Goal: Feedback & Contribution: Submit feedback/report problem

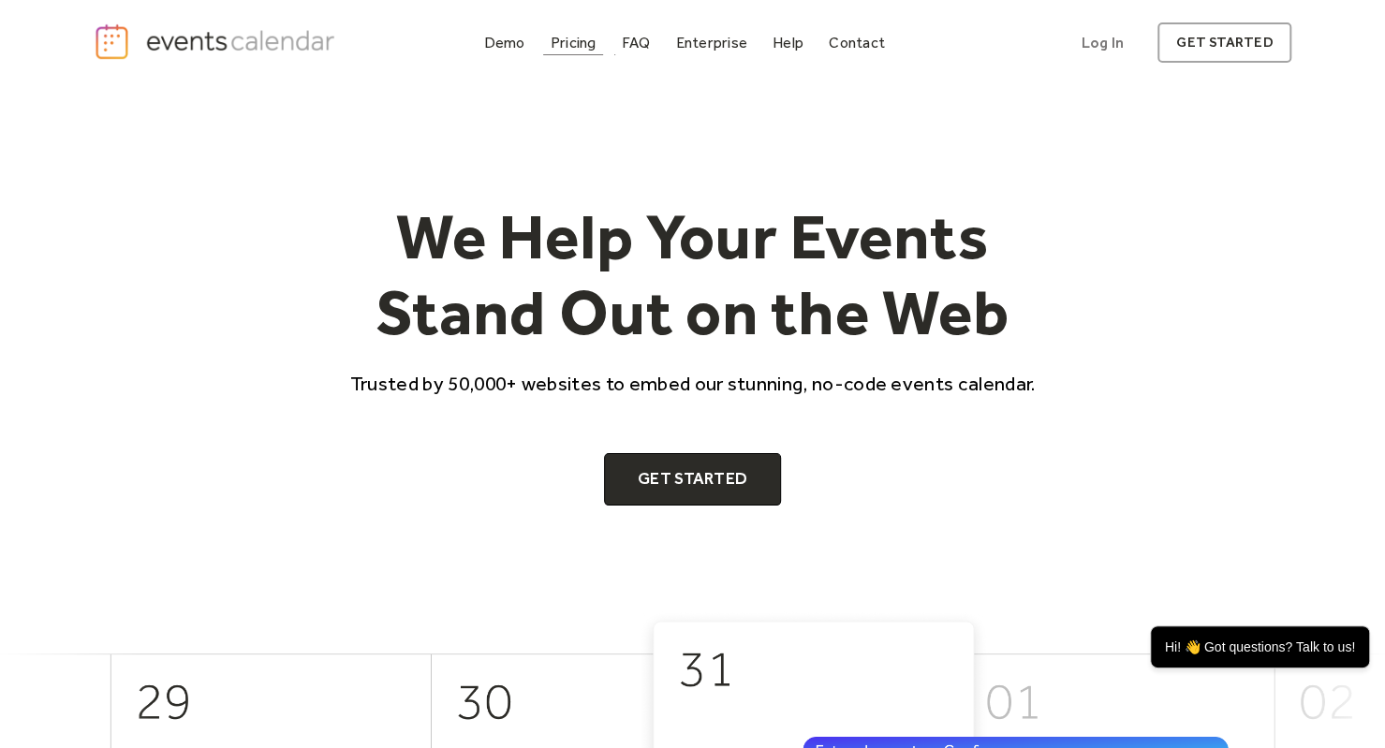
click at [593, 44] on div "Pricing" at bounding box center [573, 42] width 46 height 10
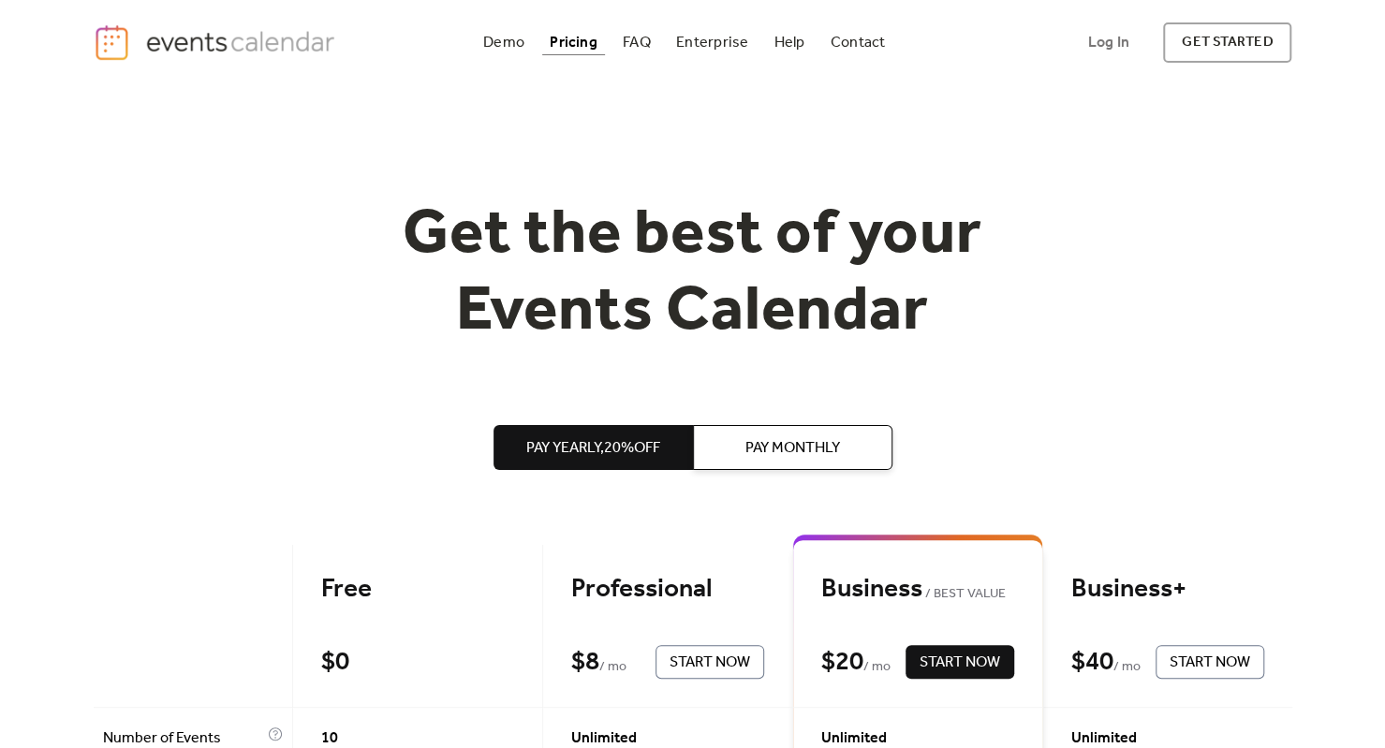
click at [777, 437] on span "Pay Monthly" at bounding box center [792, 448] width 95 height 22
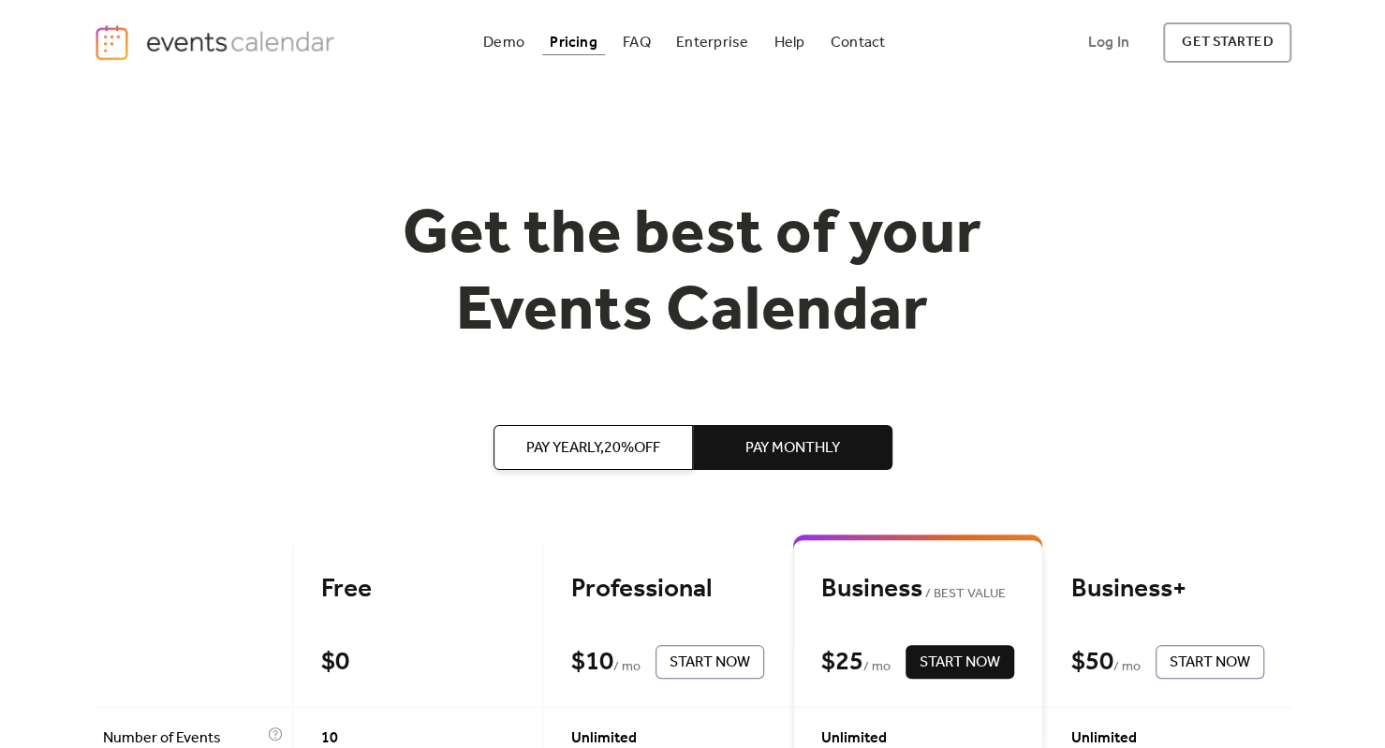
drag, startPoint x: 619, startPoint y: 445, endPoint x: 445, endPoint y: 398, distance: 180.3
click at [482, 42] on link "Demo" at bounding box center [504, 42] width 56 height 25
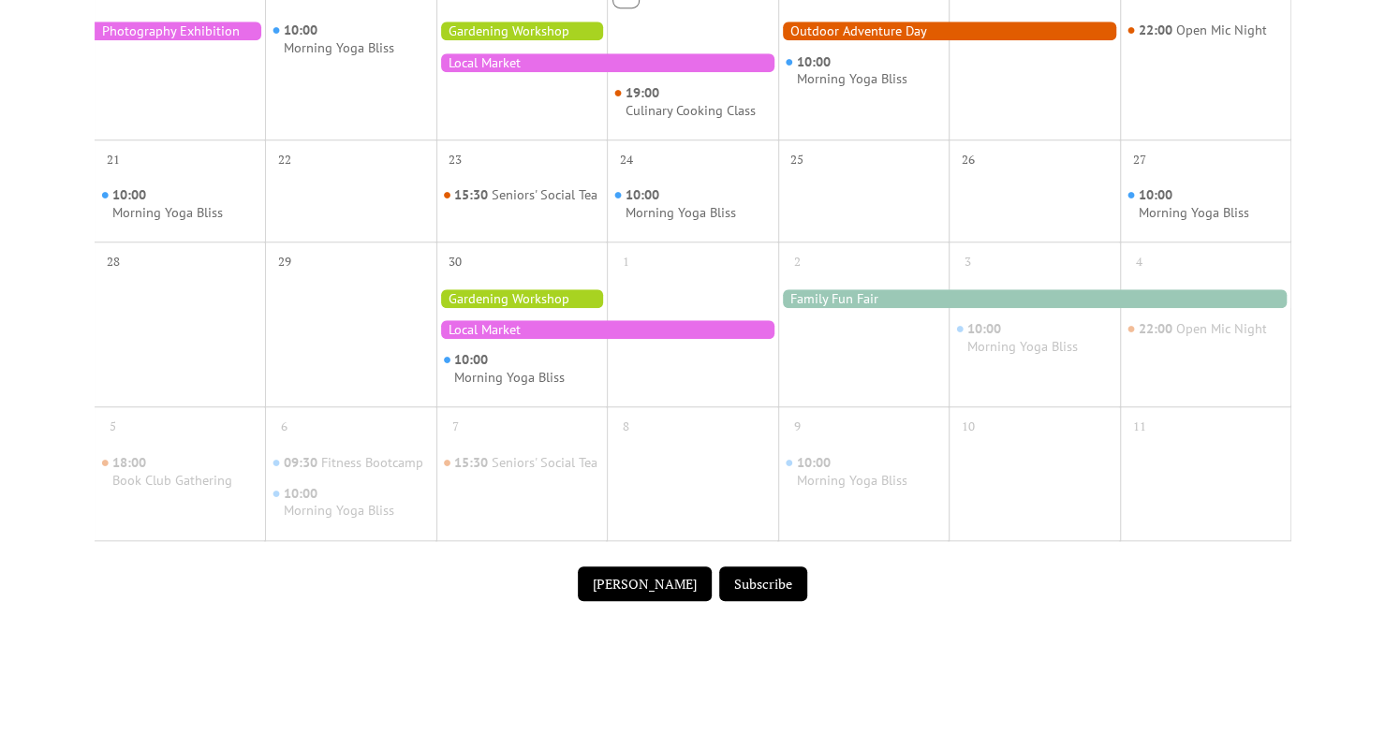
scroll to position [841, 0]
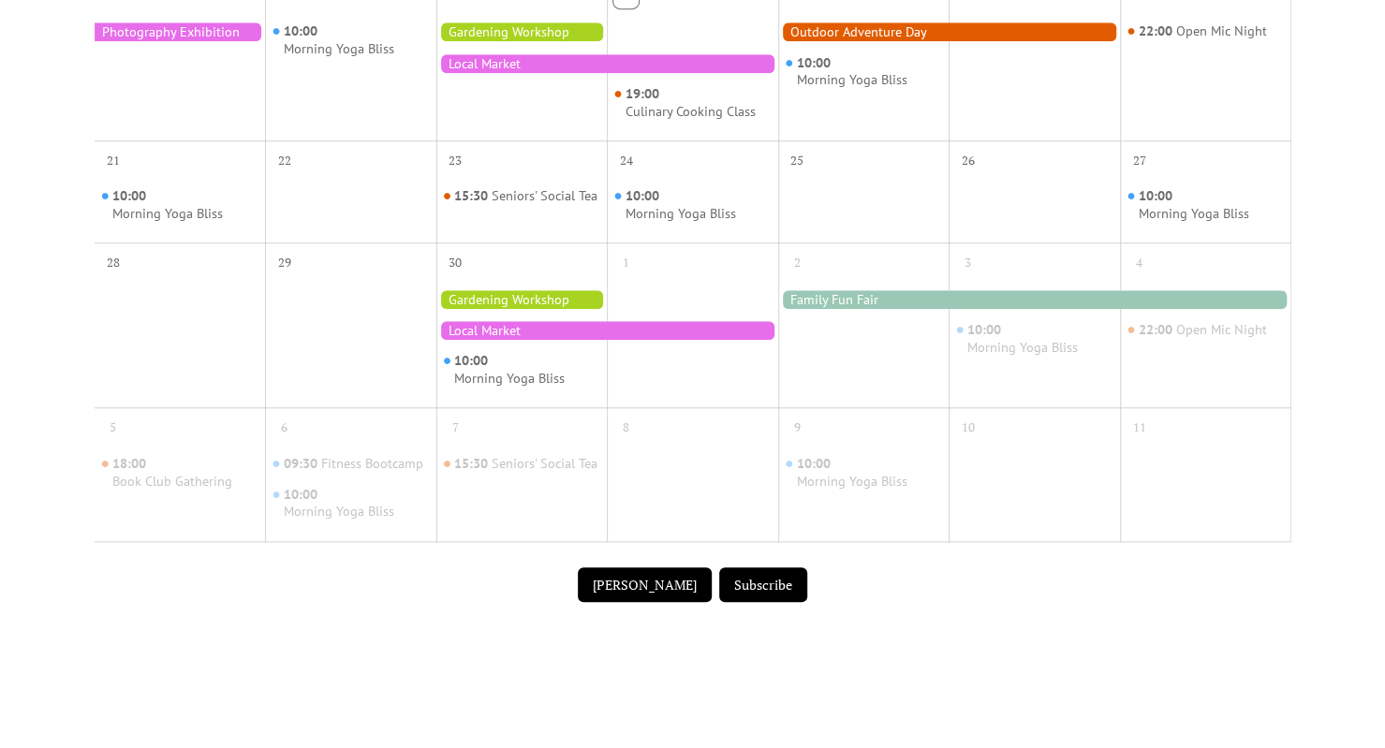
click at [608, 359] on div "10:00 Morning Yoga Bliss" at bounding box center [521, 339] width 171 height 121
click at [579, 331] on div "10:00 Morning Yoga Bliss" at bounding box center [521, 339] width 171 height 121
click at [504, 340] on div at bounding box center [607, 330] width 342 height 19
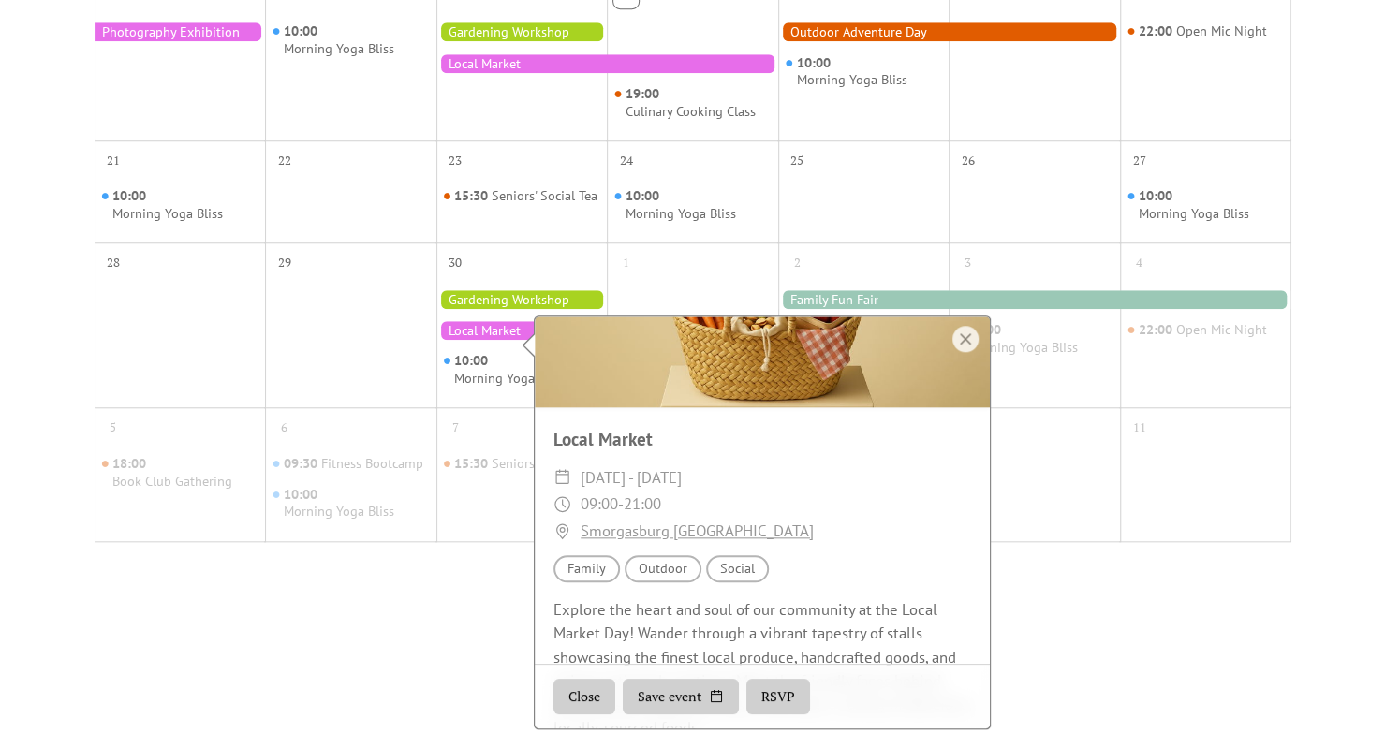
scroll to position [227, 0]
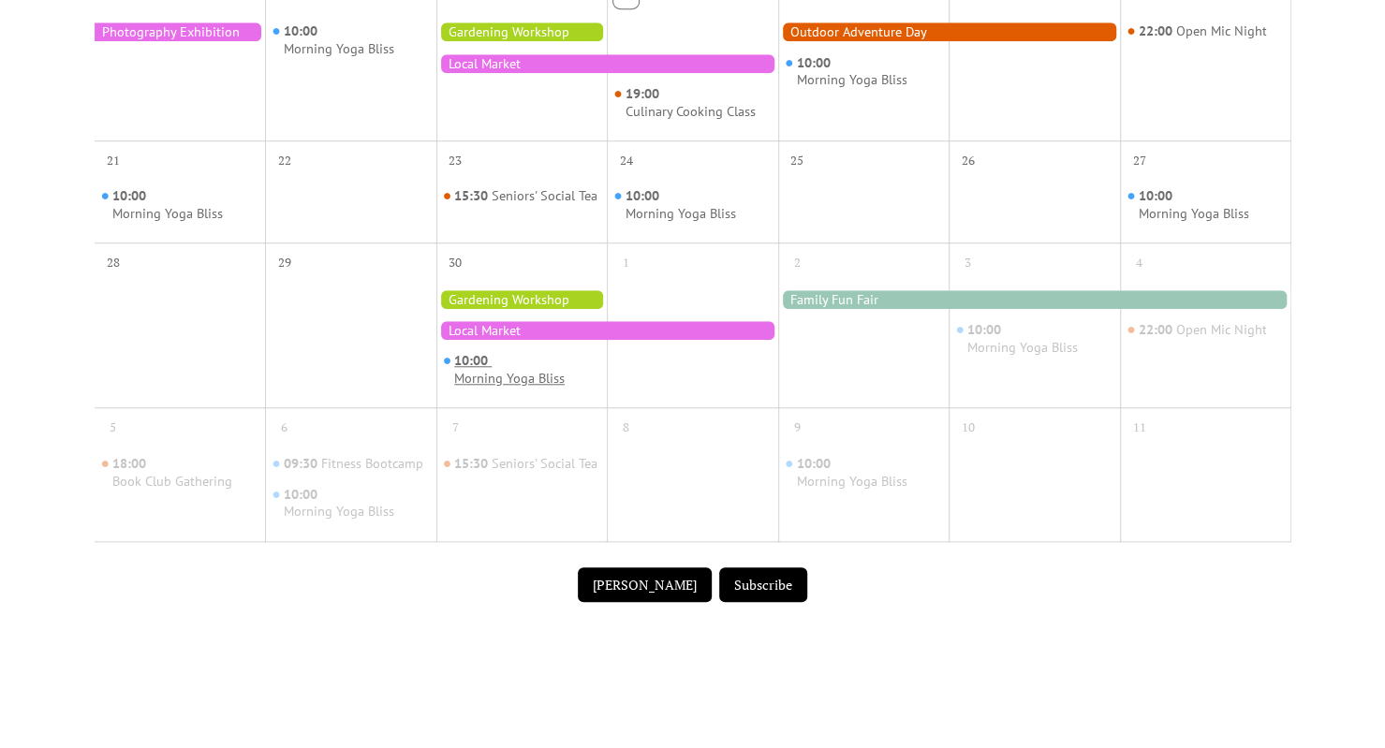
click at [515, 388] on div "Morning Yoga Bliss" at bounding box center [509, 379] width 110 height 18
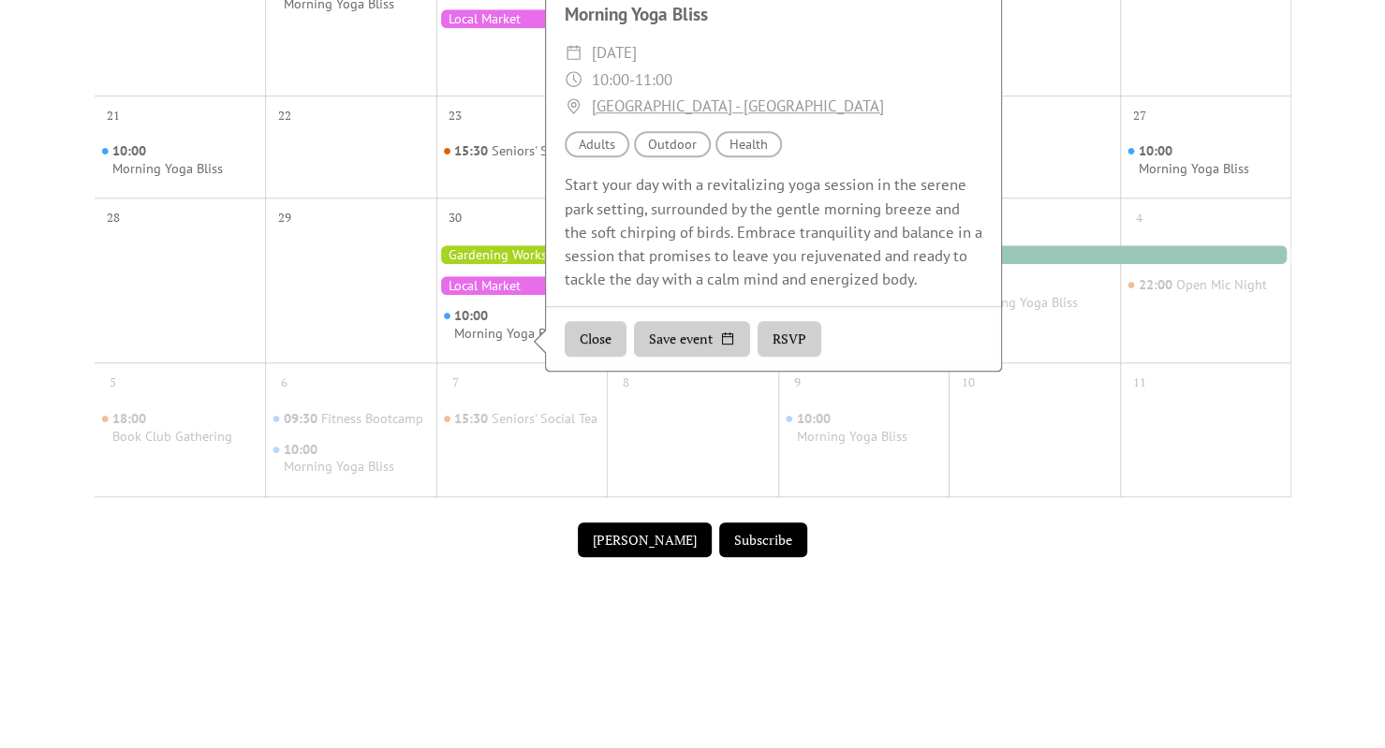
scroll to position [887, 0]
click at [523, 565] on div "Submit Event Subscribe" at bounding box center [693, 538] width 1196 height 59
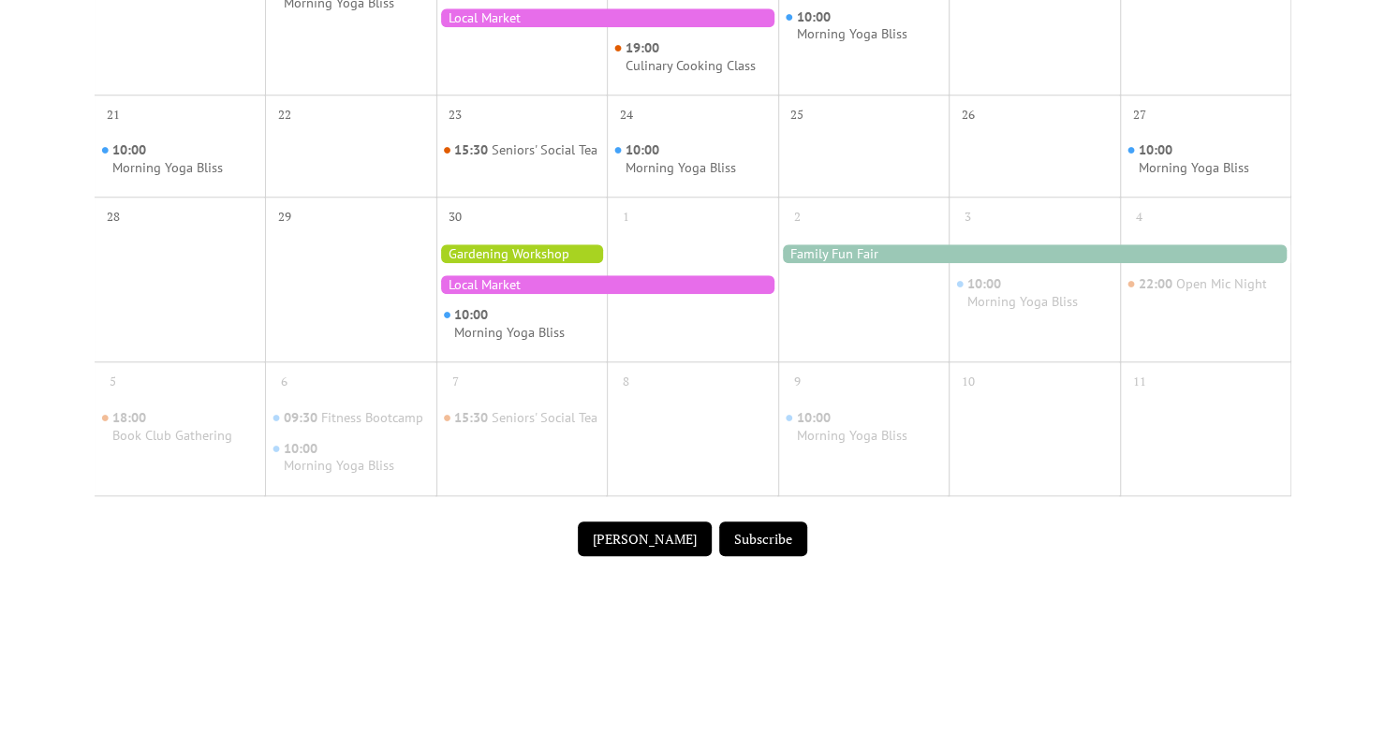
click at [638, 546] on button "Submit Event" at bounding box center [645, 539] width 134 height 36
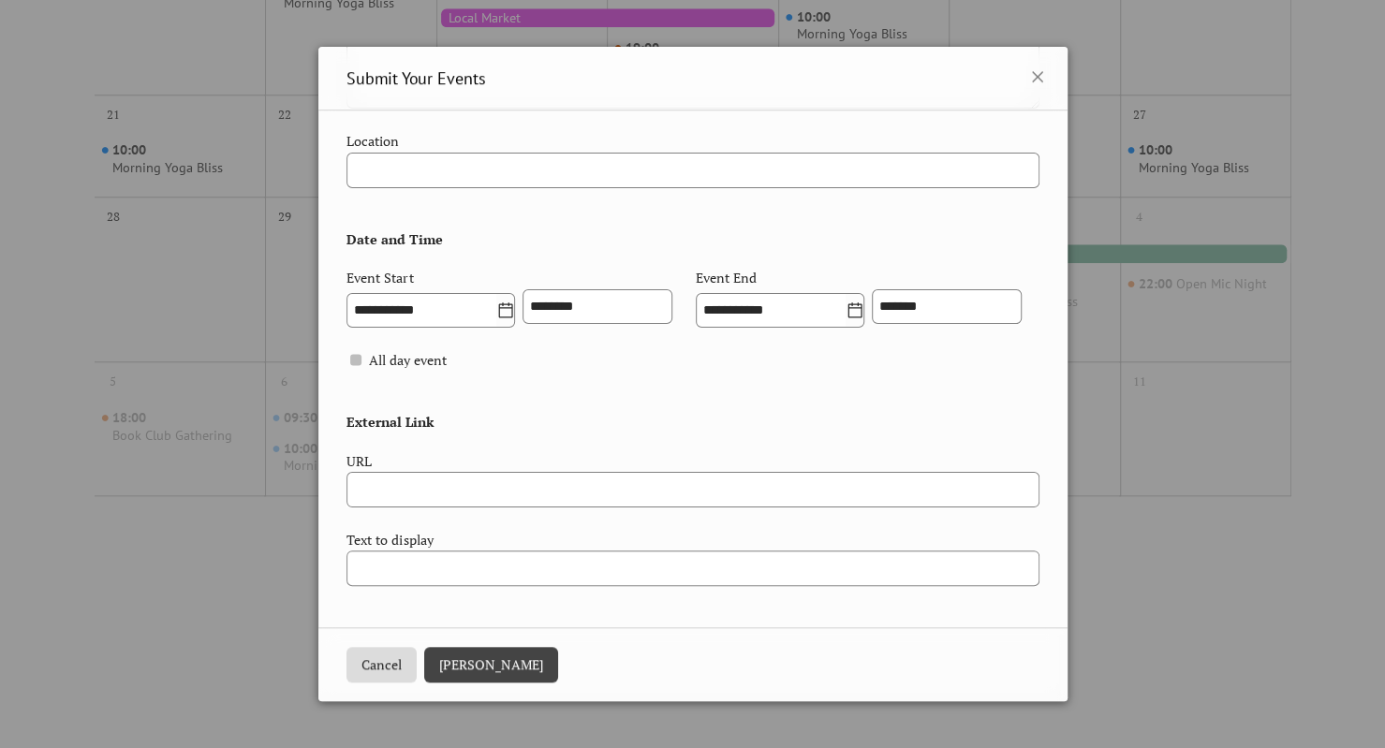
scroll to position [659, 0]
click at [1032, 72] on icon at bounding box center [1037, 77] width 22 height 22
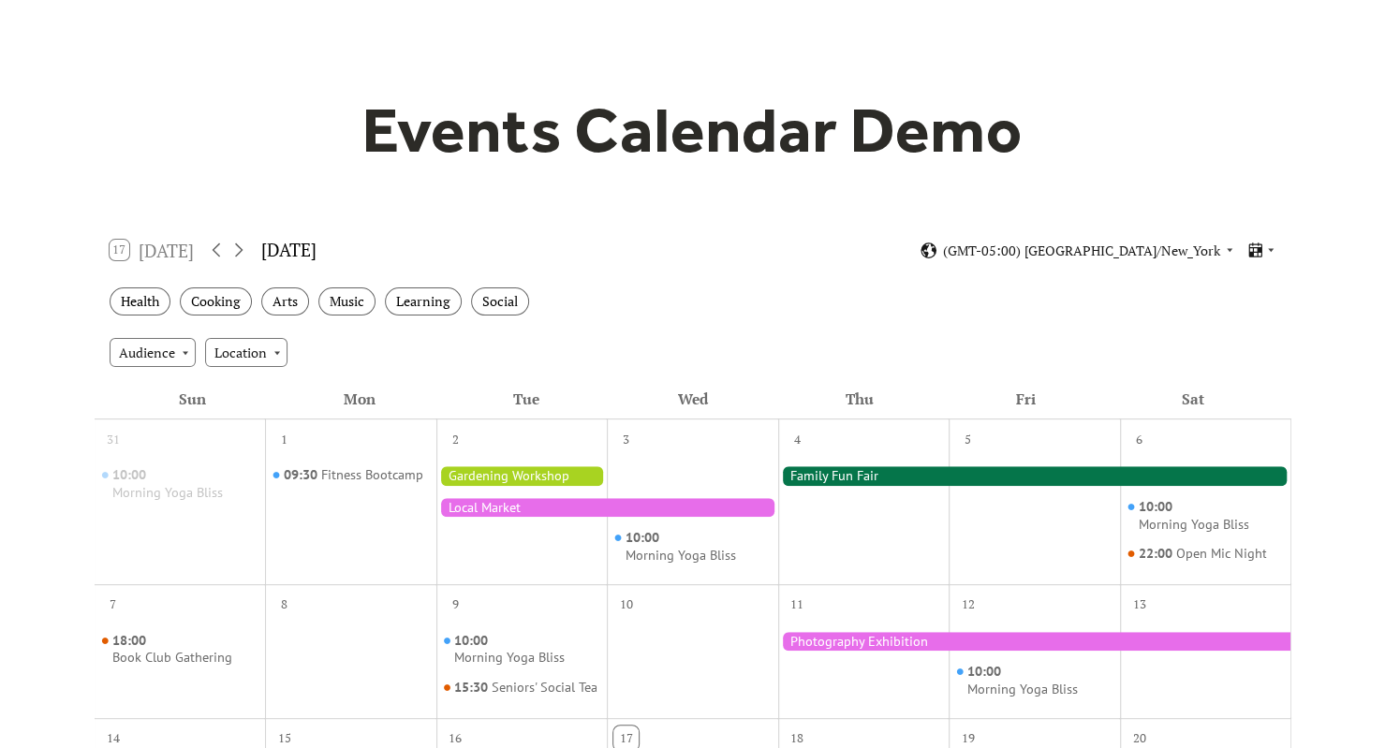
scroll to position [84, 0]
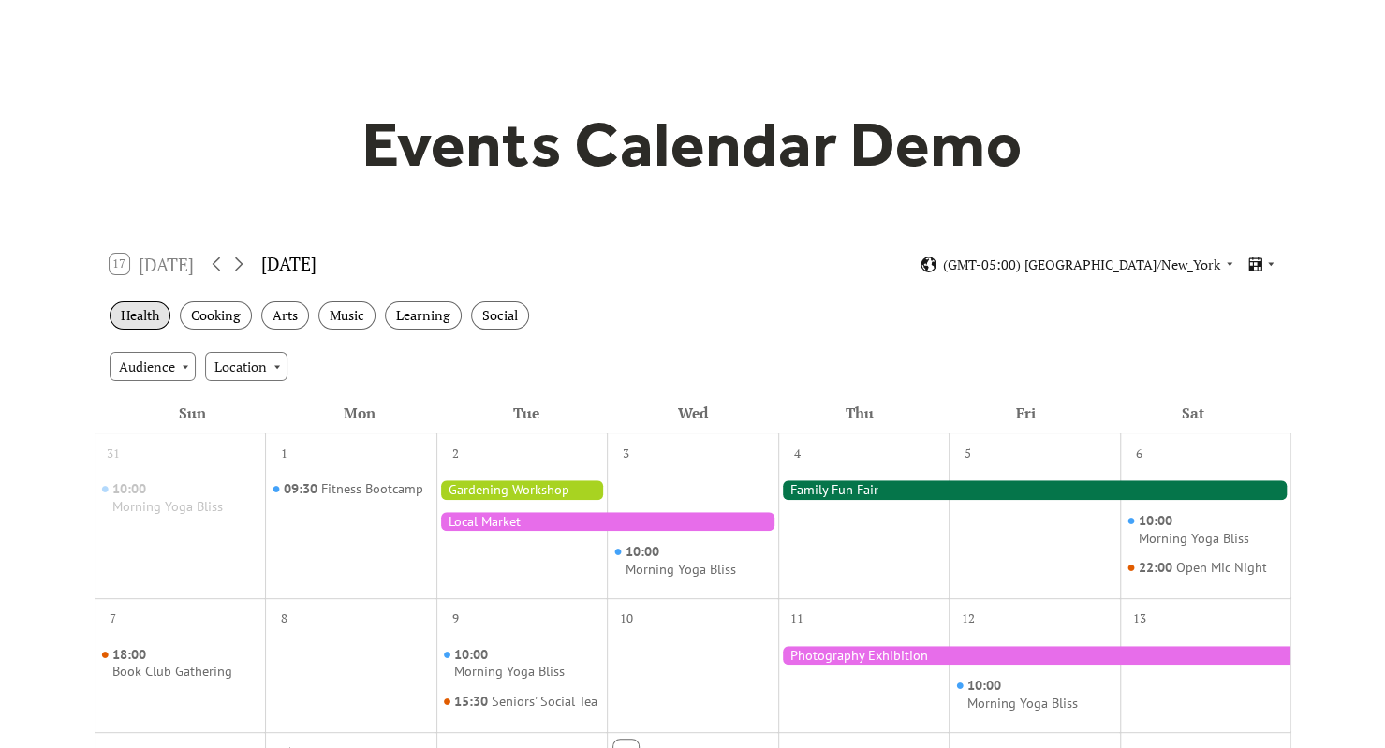
click at [132, 314] on div "Health" at bounding box center [140, 315] width 61 height 29
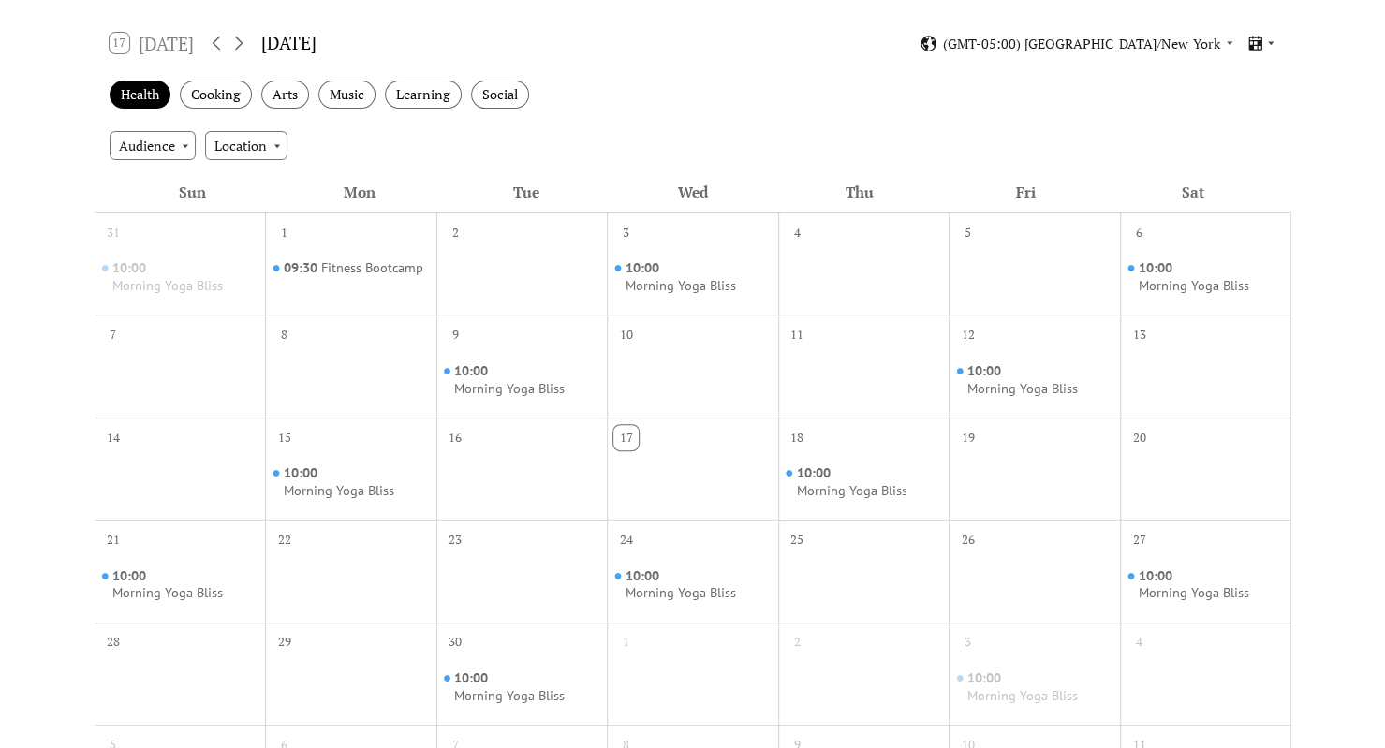
scroll to position [192, 0]
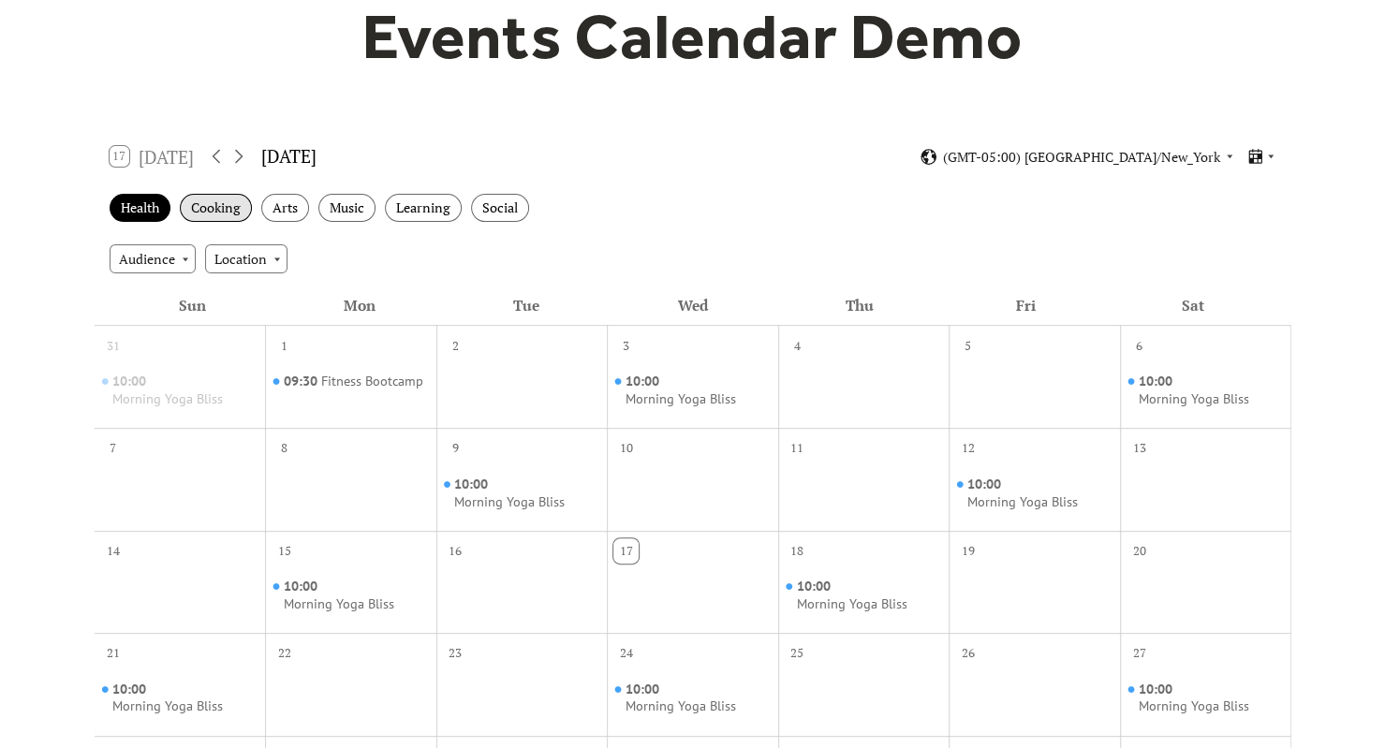
click at [228, 201] on div "Cooking" at bounding box center [216, 208] width 72 height 29
click at [291, 201] on div "Arts" at bounding box center [285, 208] width 48 height 29
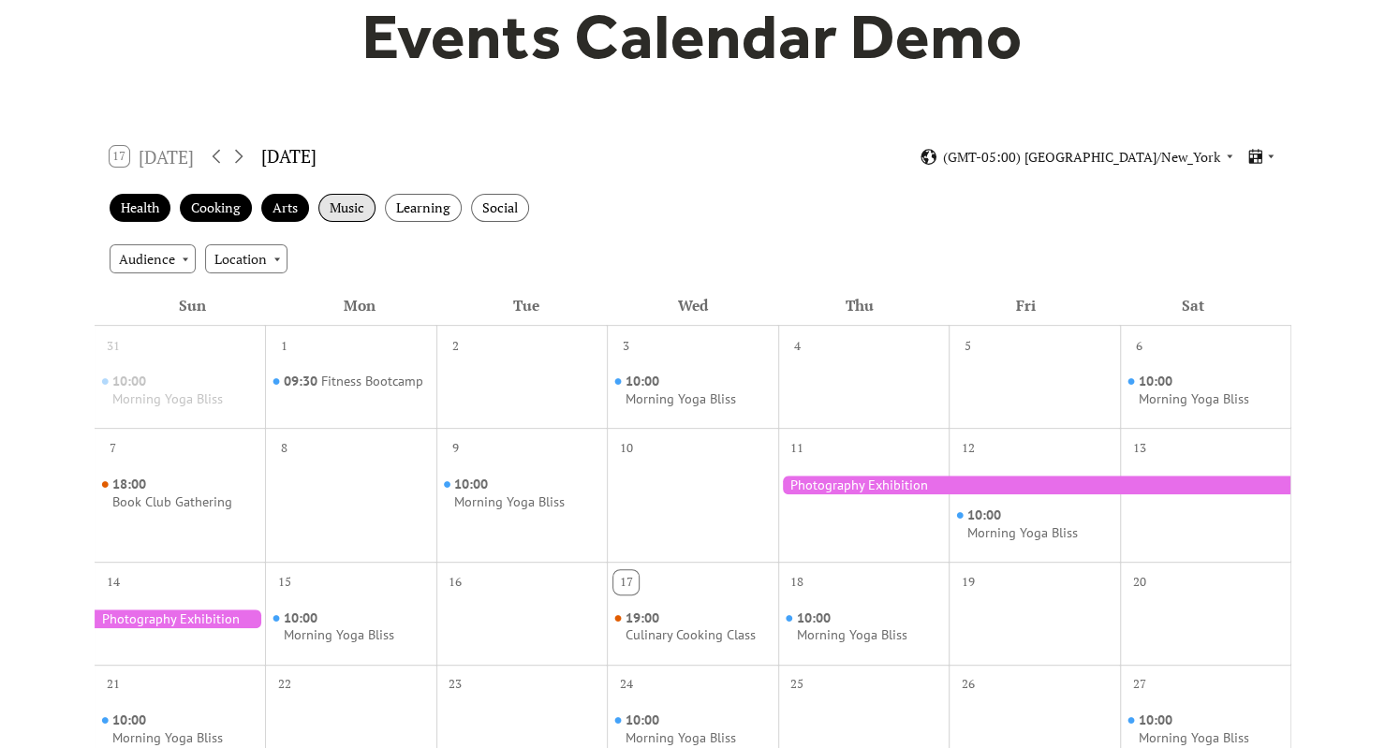
click at [354, 205] on div "Music" at bounding box center [346, 208] width 57 height 29
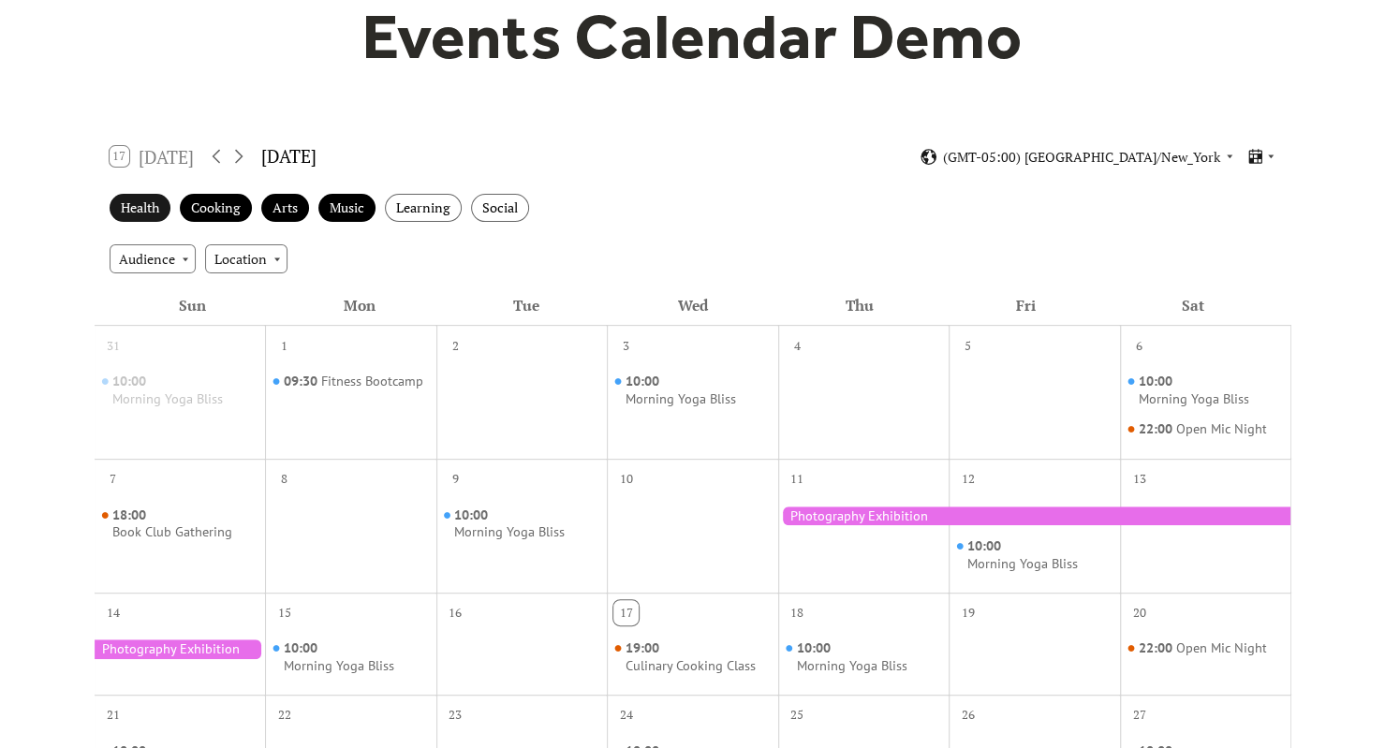
click at [139, 211] on div "Health" at bounding box center [140, 208] width 61 height 29
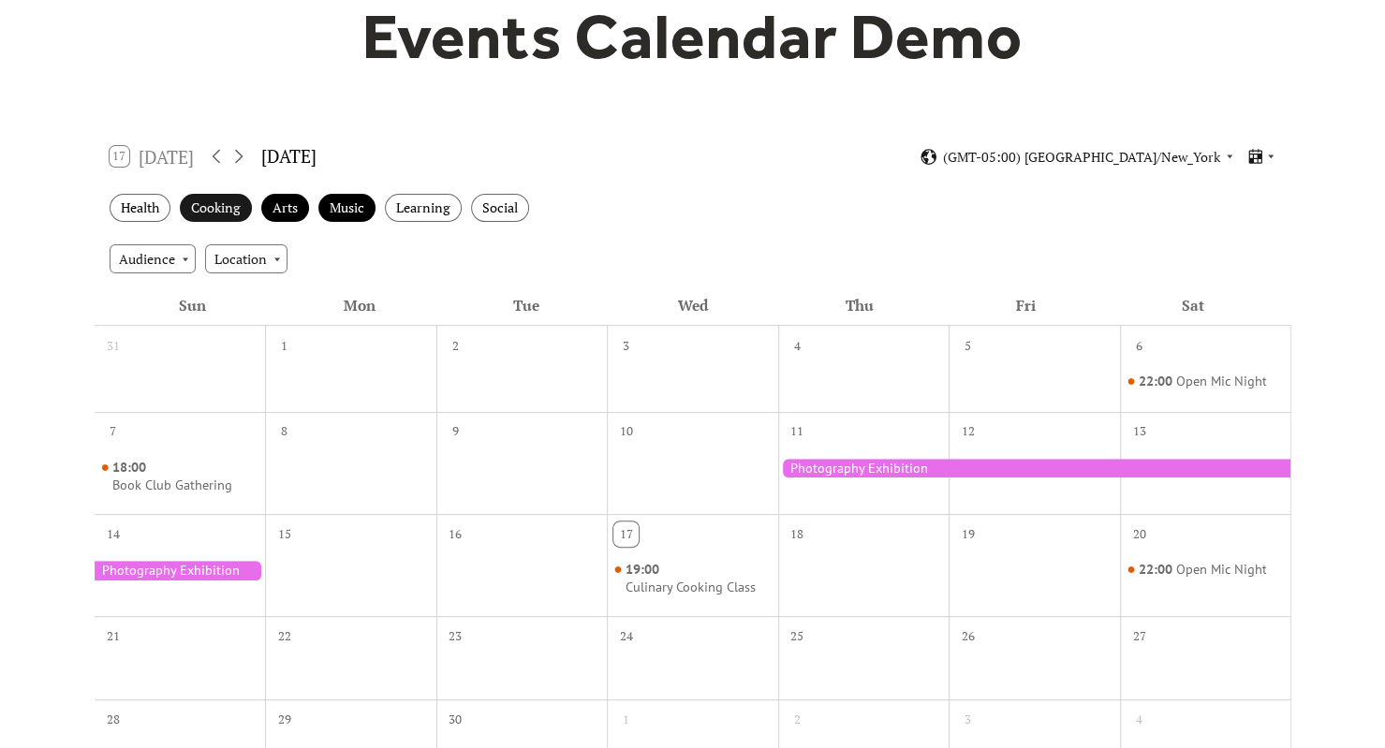
click at [214, 214] on div "Cooking" at bounding box center [216, 208] width 72 height 29
click at [301, 214] on div "Arts" at bounding box center [285, 208] width 48 height 29
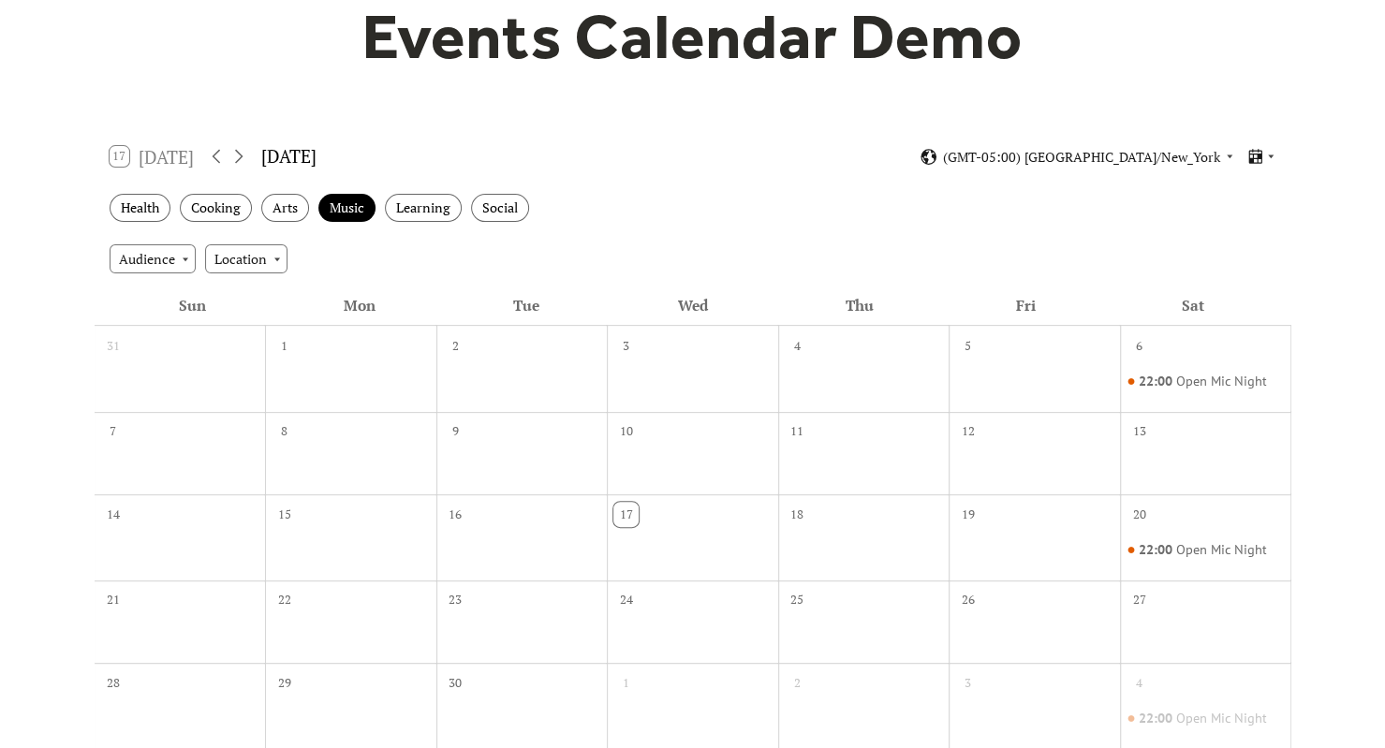
click at [317, 214] on div "Health Cooking Arts Music Learning Social" at bounding box center [693, 208] width 1196 height 51
click at [345, 215] on div "Music" at bounding box center [346, 208] width 57 height 29
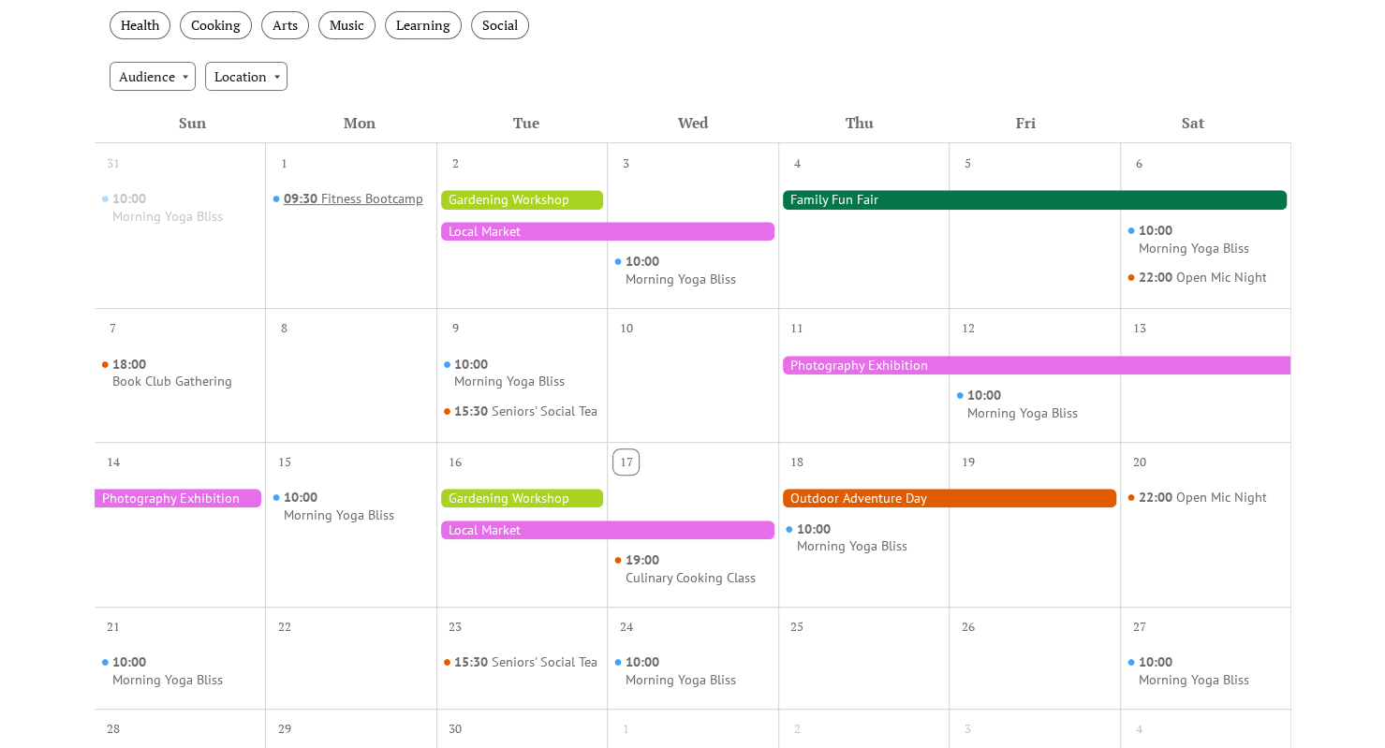
scroll to position [0, 0]
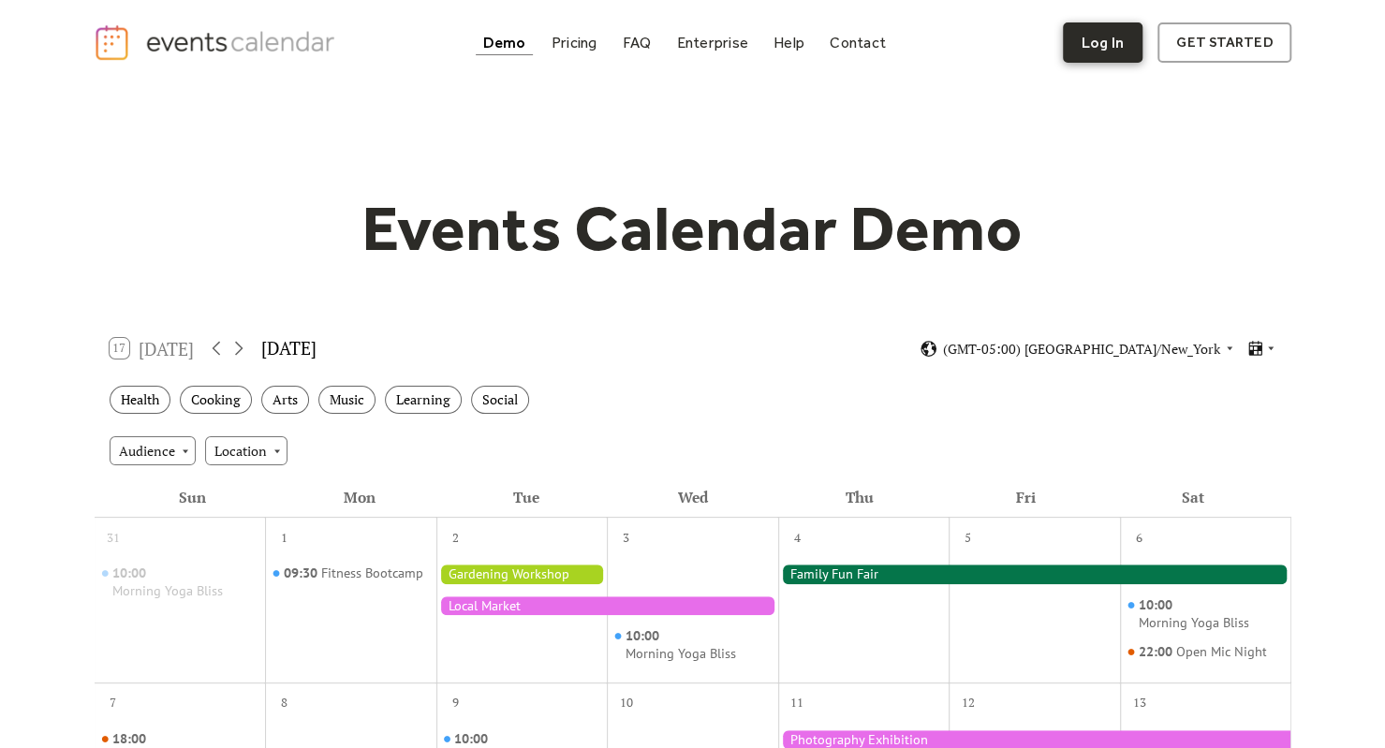
click at [1101, 51] on link "Log In" at bounding box center [1103, 42] width 80 height 40
click at [573, 48] on div "Pricing" at bounding box center [574, 42] width 46 height 10
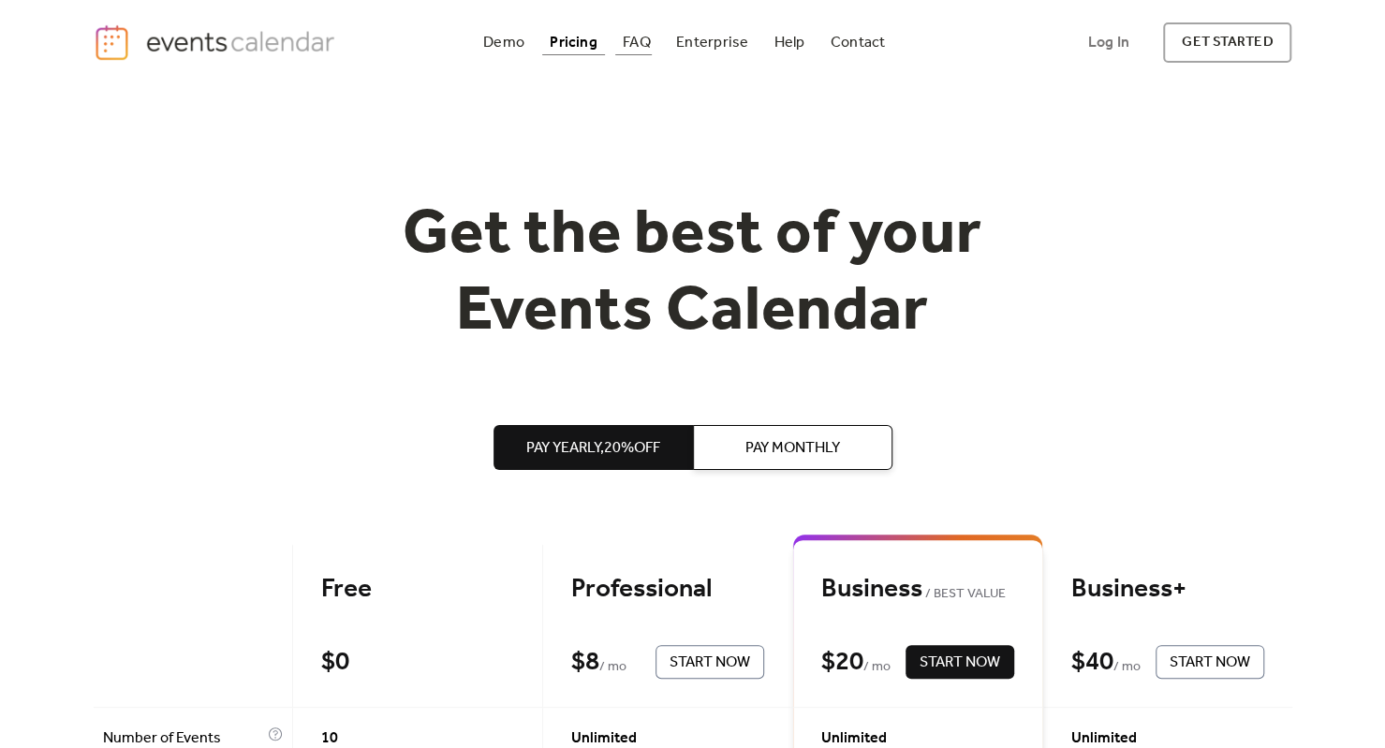
click at [644, 43] on div "FAQ" at bounding box center [637, 42] width 28 height 10
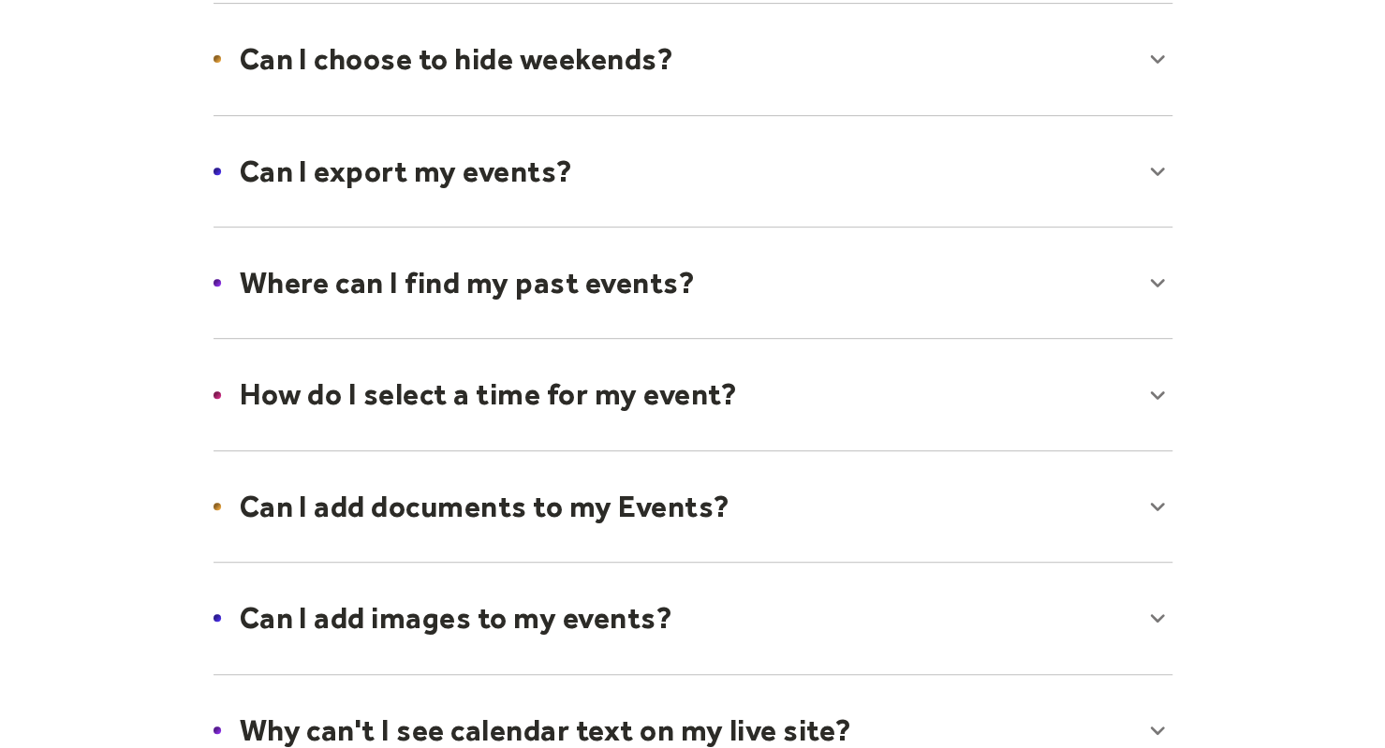
scroll to position [436, 0]
click at [975, 422] on div at bounding box center [693, 393] width 996 height 114
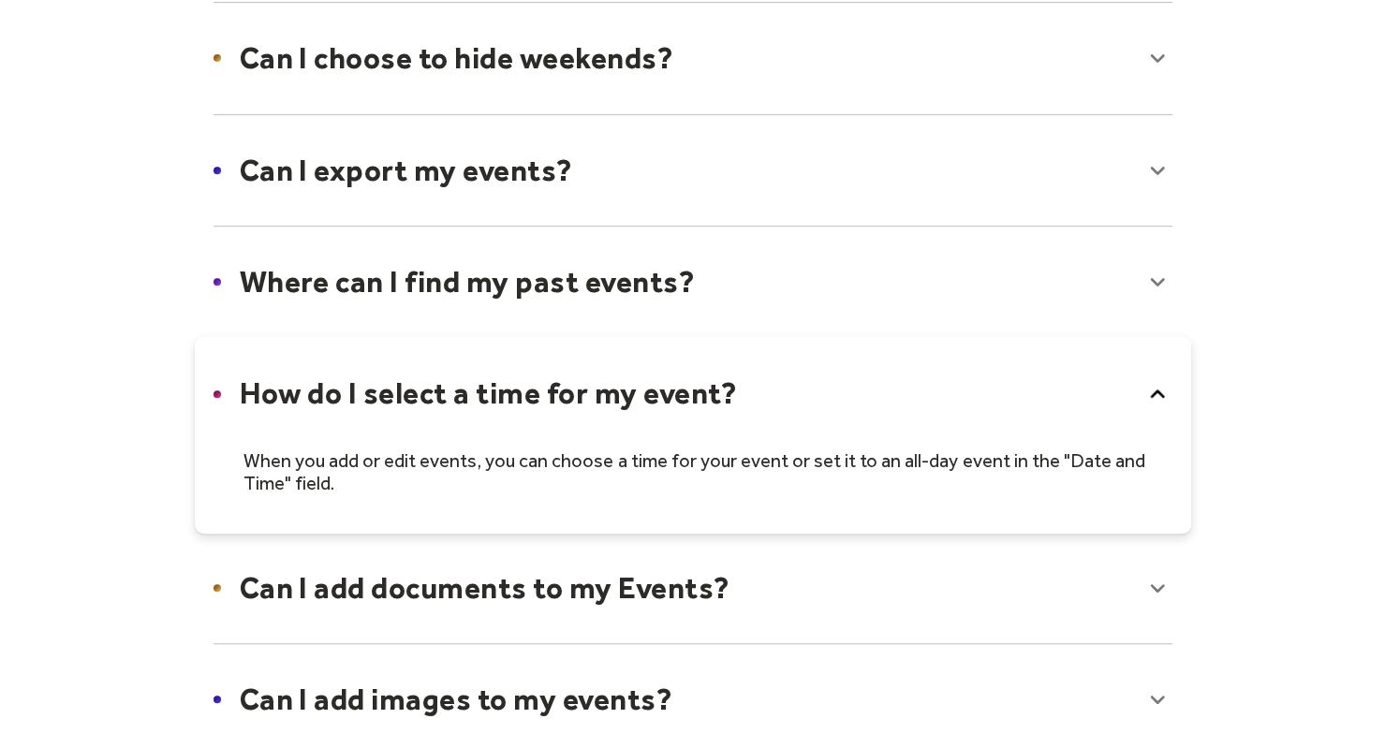
click at [977, 393] on div at bounding box center [693, 434] width 996 height 197
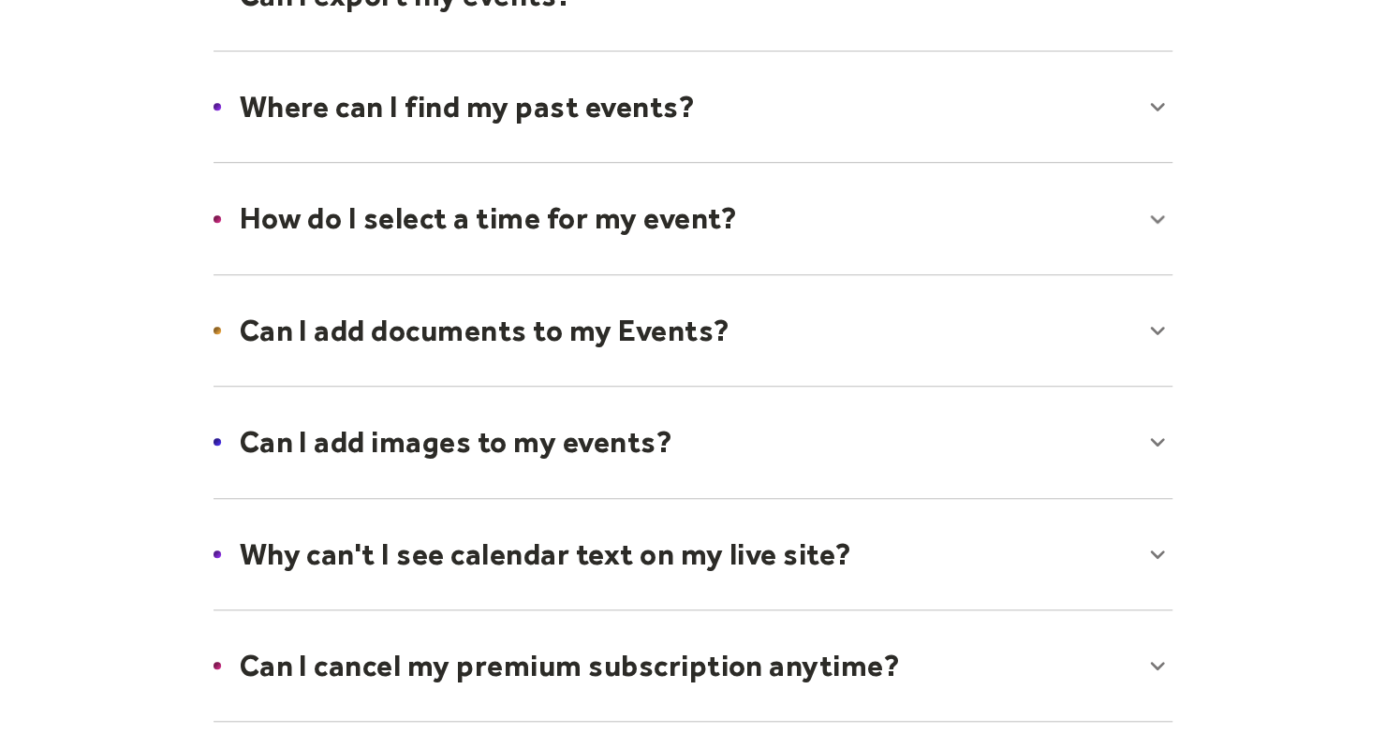
scroll to position [640, 0]
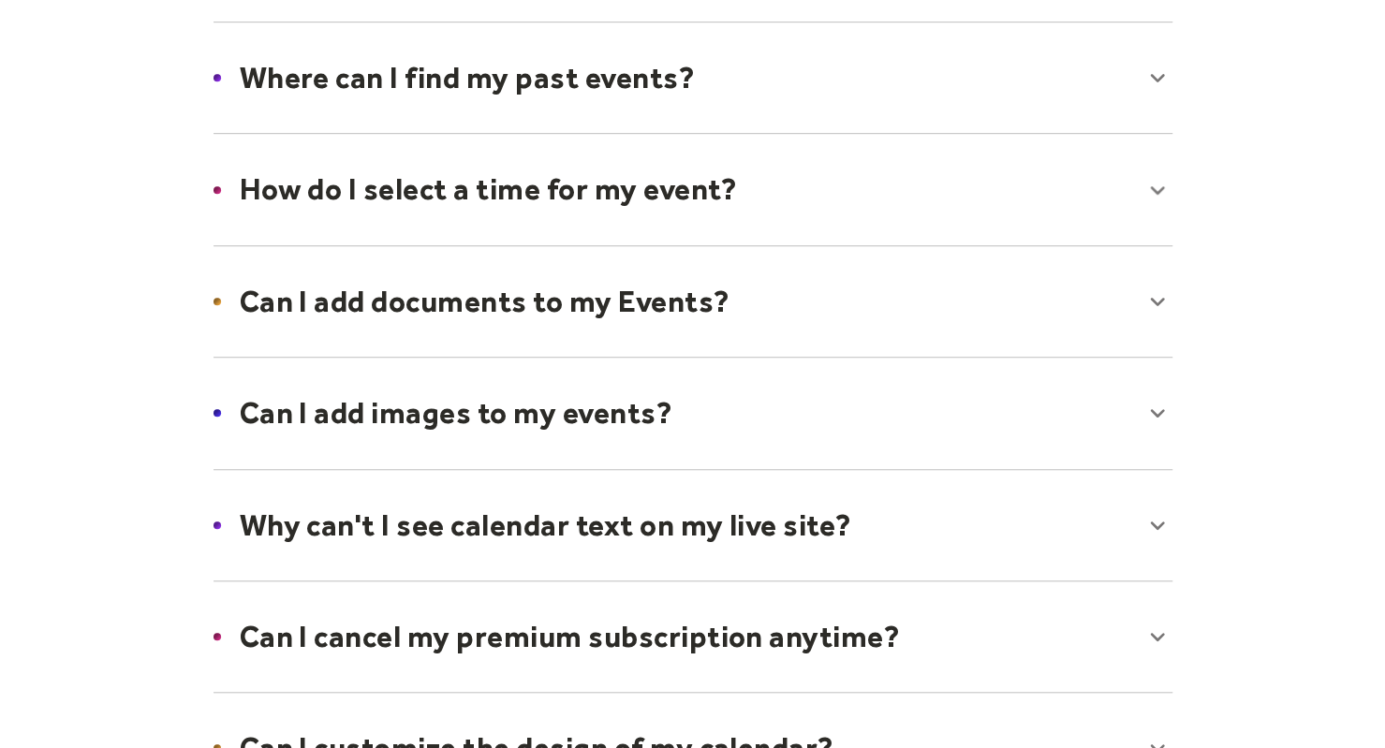
click at [916, 287] on div at bounding box center [693, 301] width 996 height 114
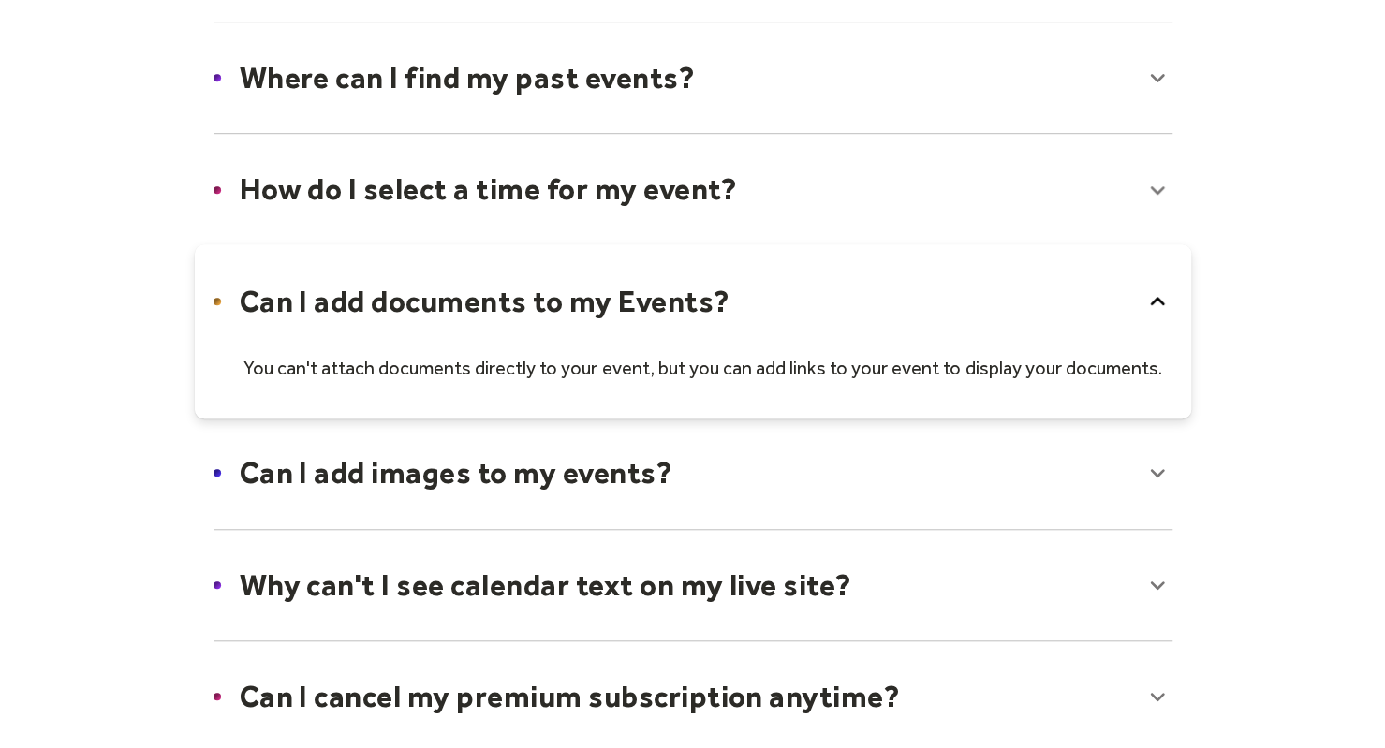
click at [916, 287] on div at bounding box center [693, 331] width 996 height 174
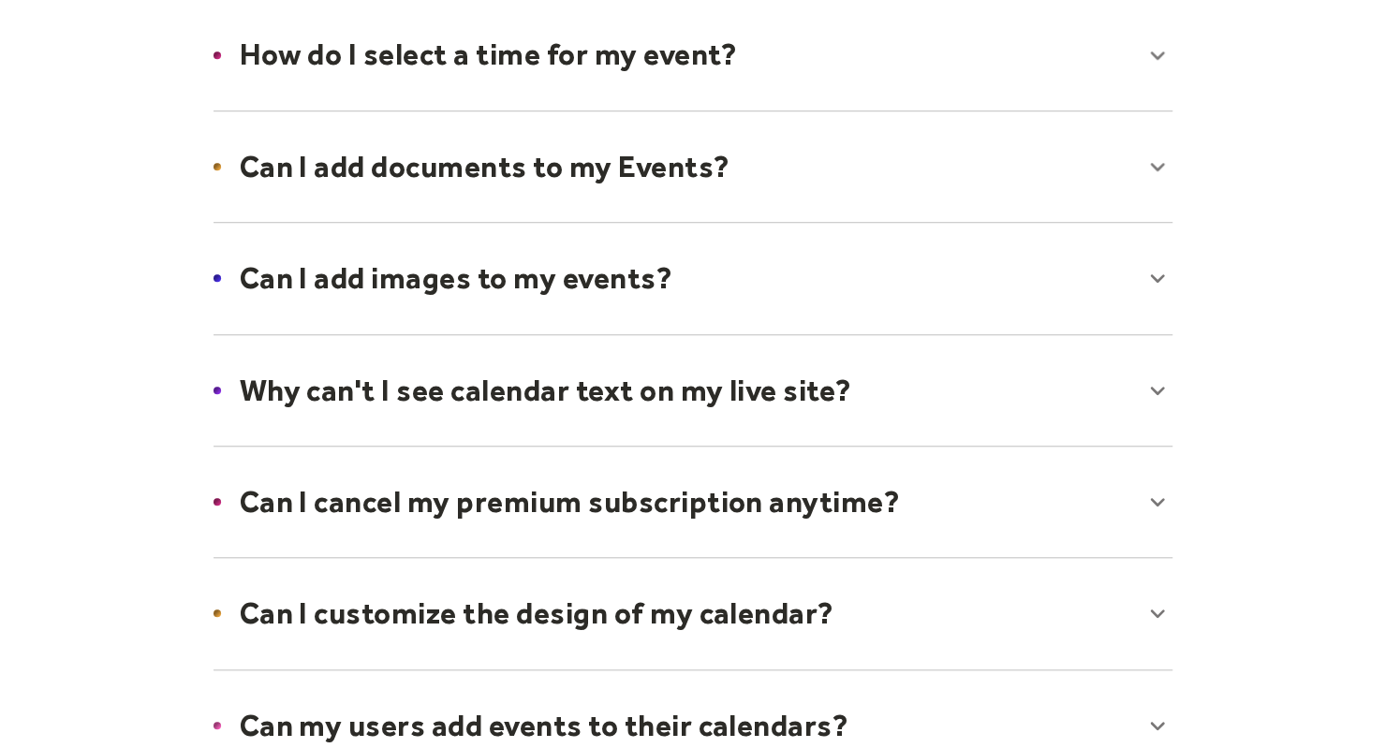
scroll to position [786, 0]
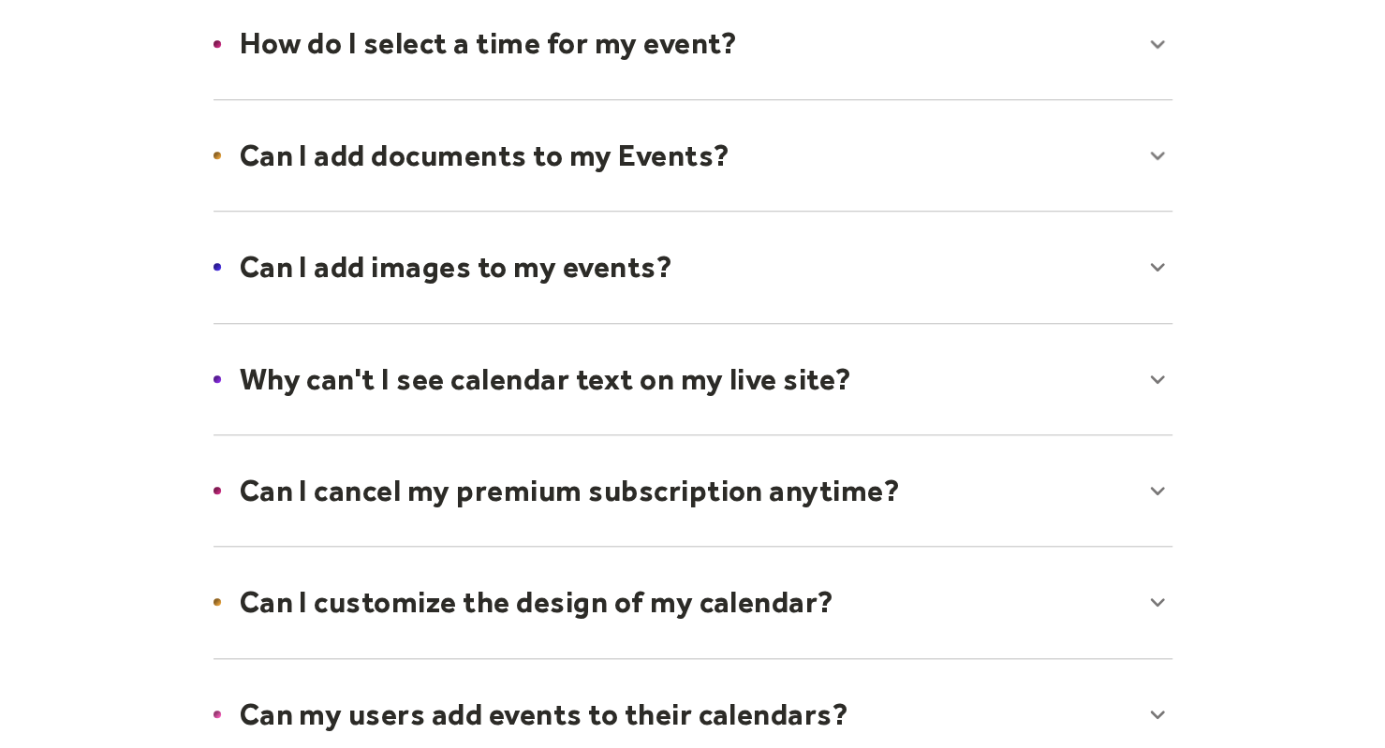
click at [867, 276] on div at bounding box center [693, 267] width 996 height 114
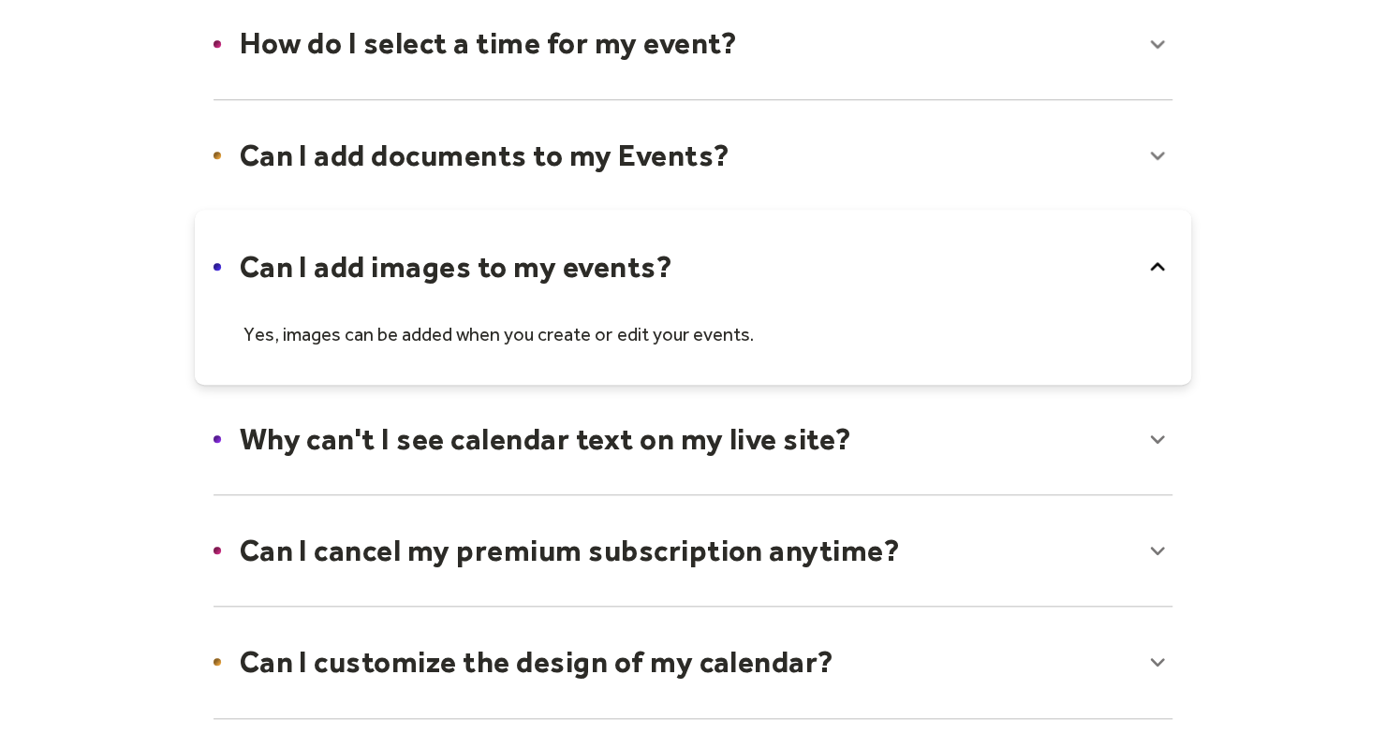
click at [867, 276] on div at bounding box center [693, 297] width 996 height 174
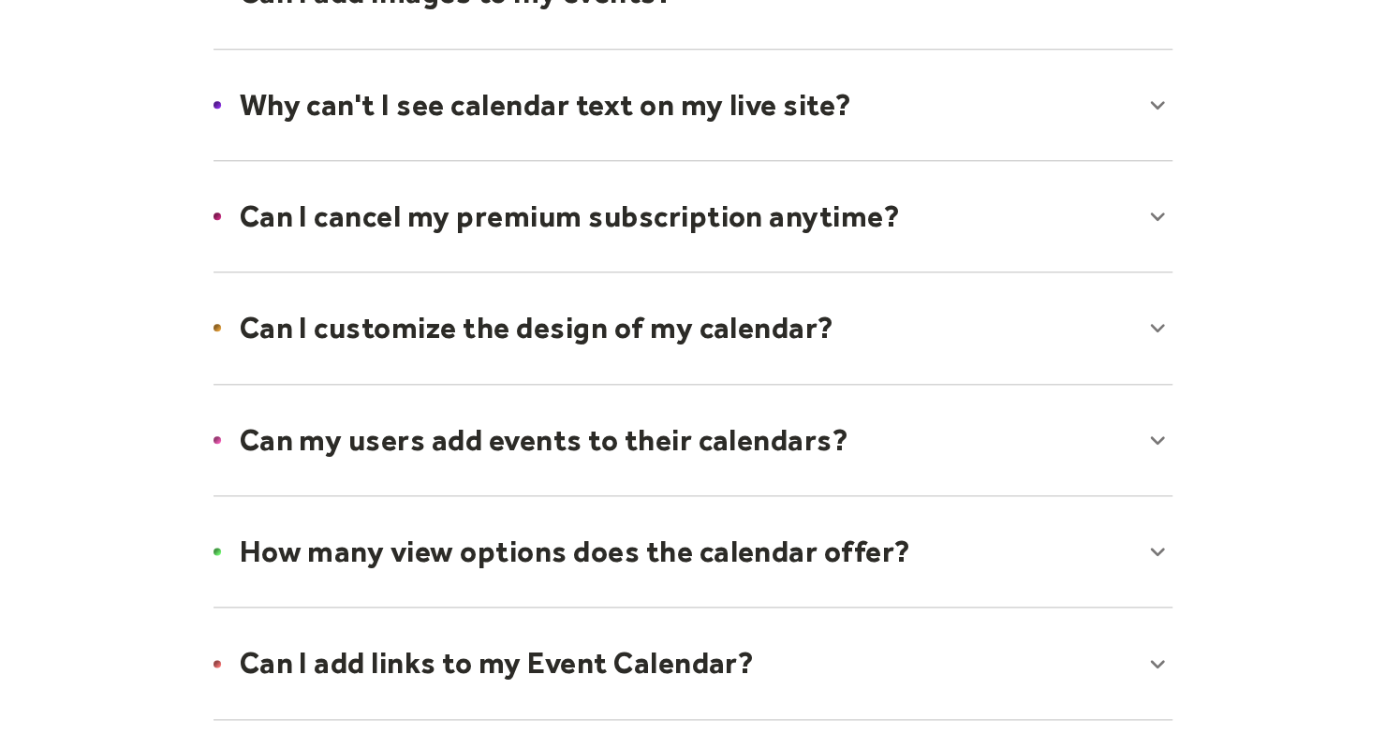
scroll to position [1060, 0]
click at [875, 313] on div at bounding box center [693, 328] width 996 height 114
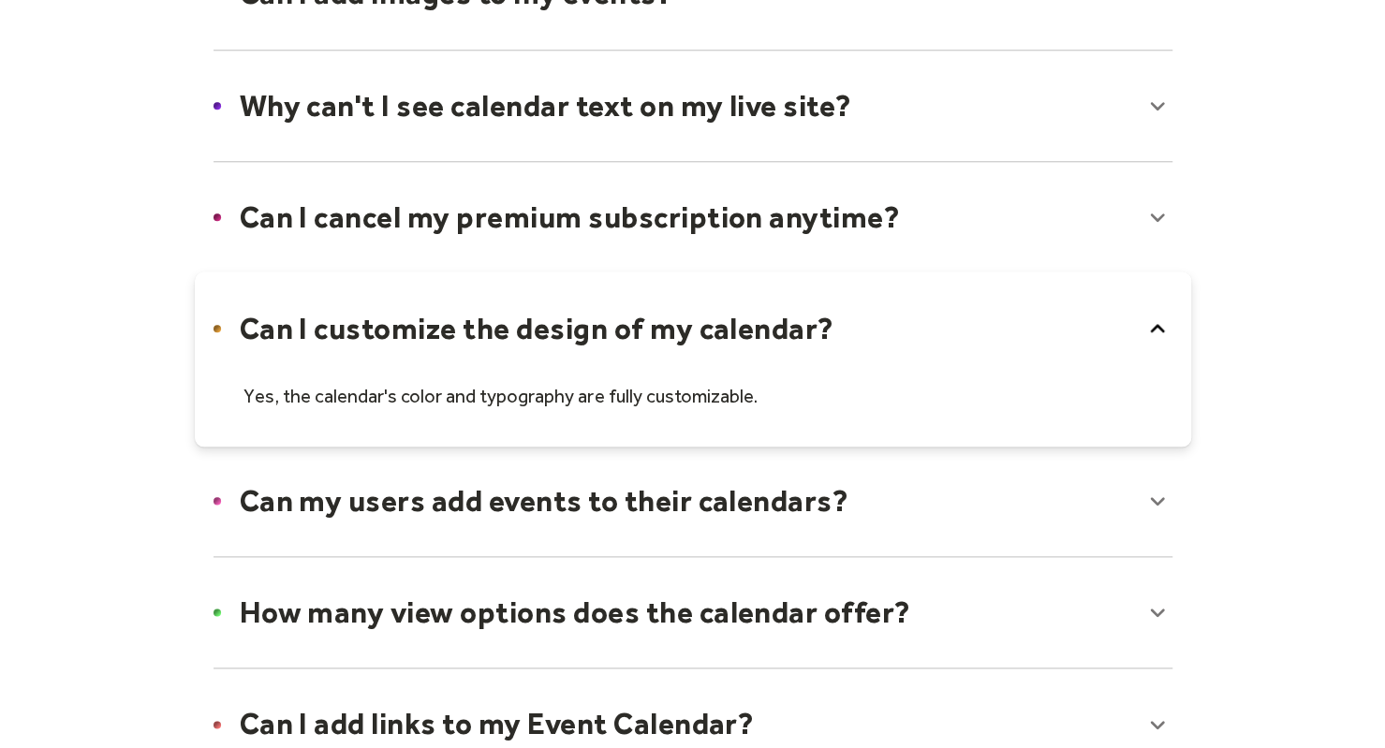
click at [875, 313] on div at bounding box center [693, 358] width 996 height 174
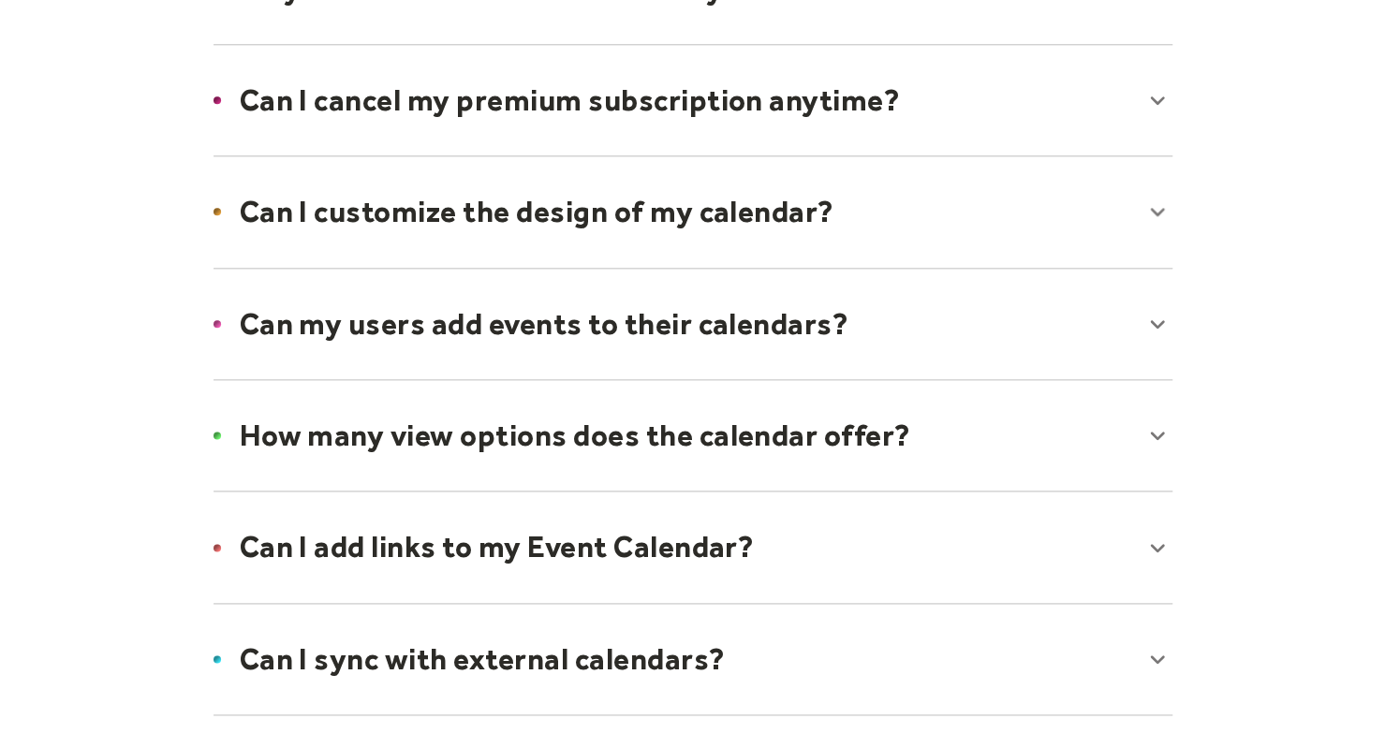
scroll to position [1222, 0]
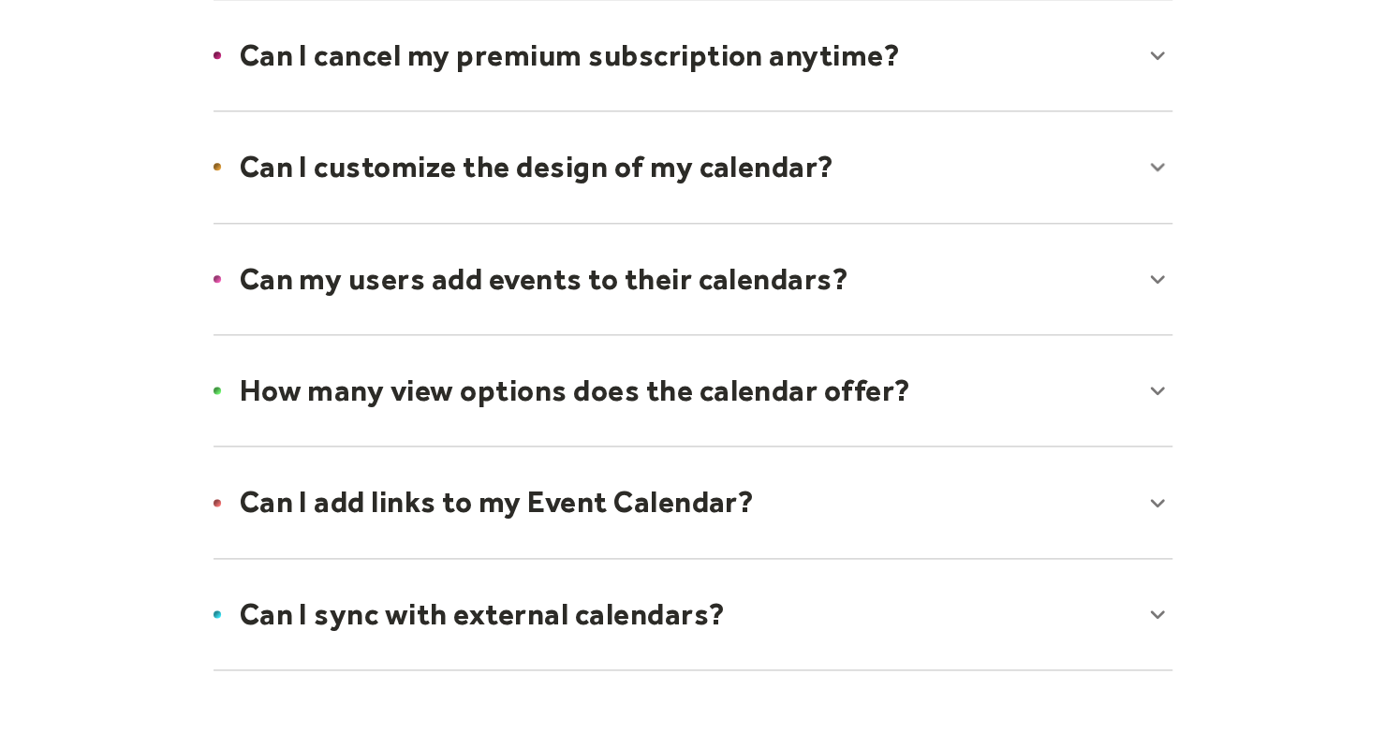
click at [852, 281] on div at bounding box center [693, 279] width 996 height 114
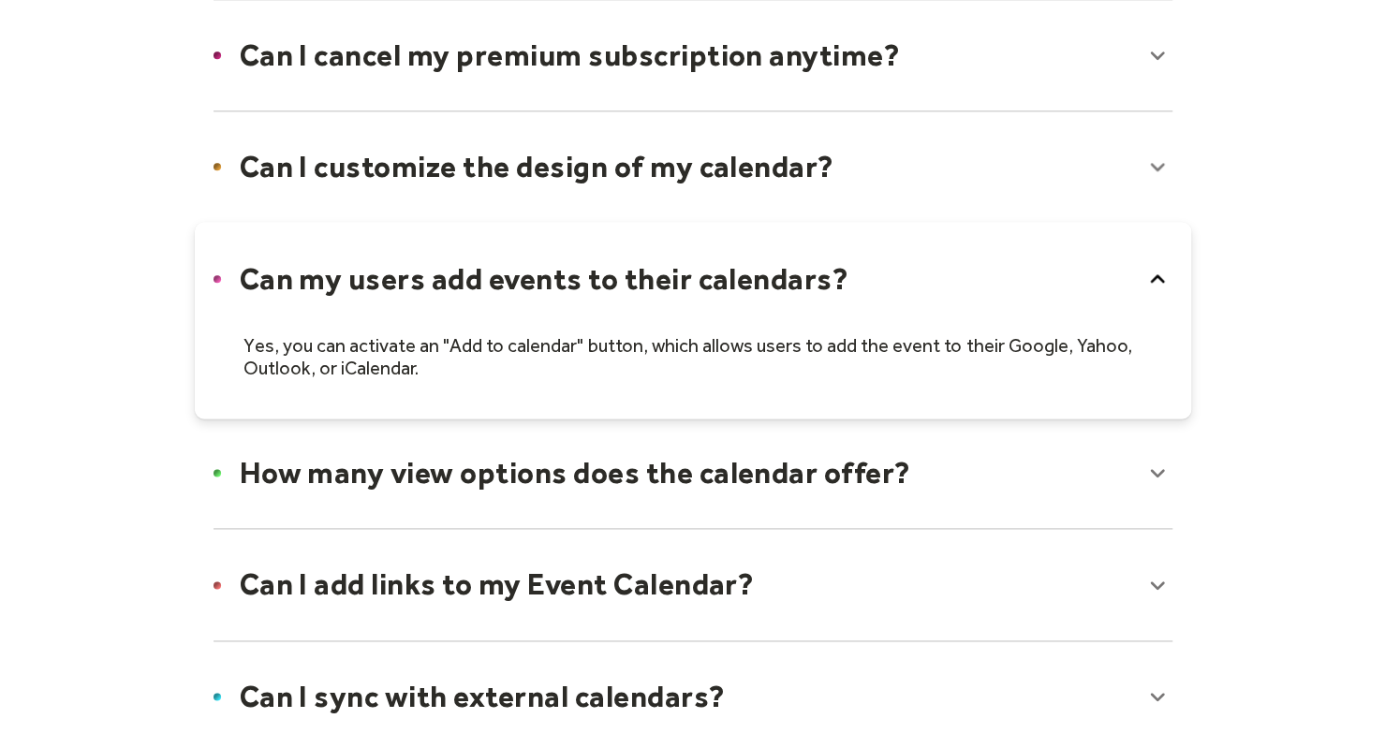
click at [876, 290] on div at bounding box center [693, 320] width 996 height 197
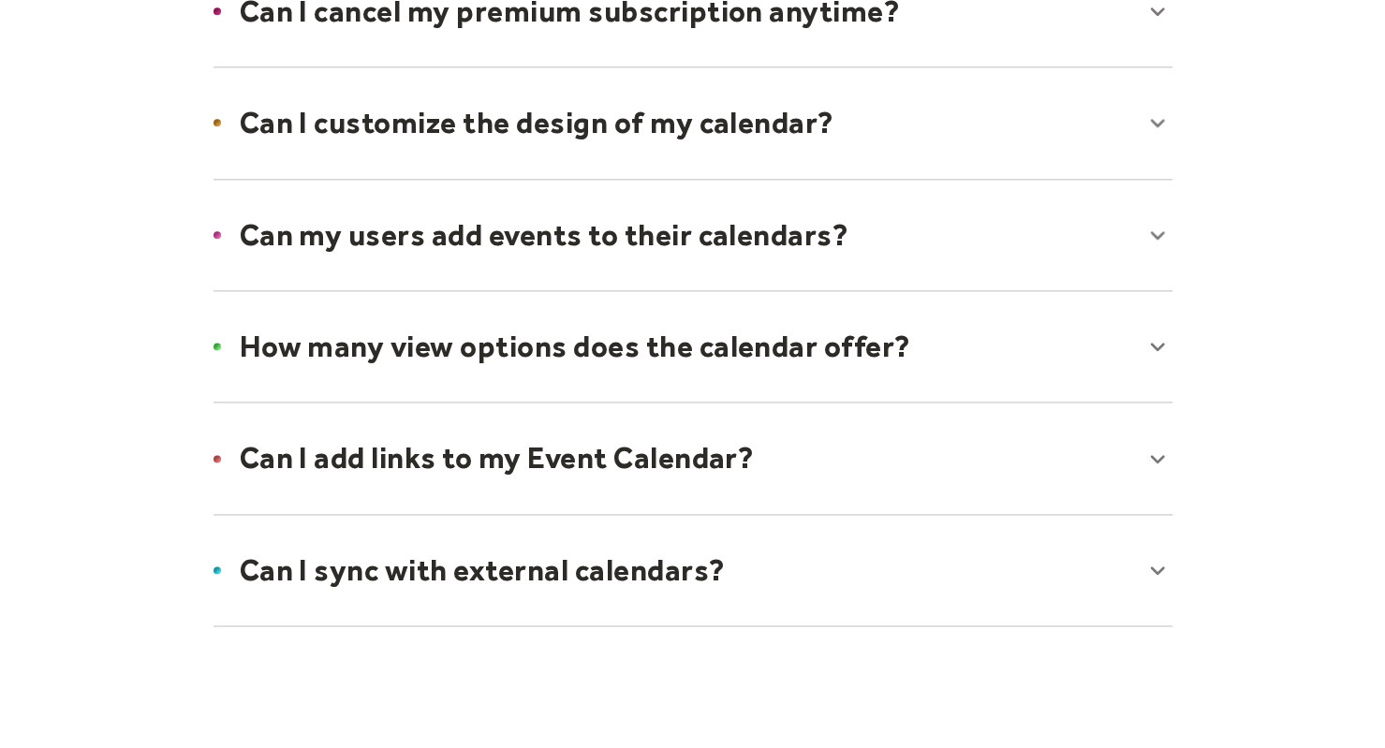
scroll to position [1271, 0]
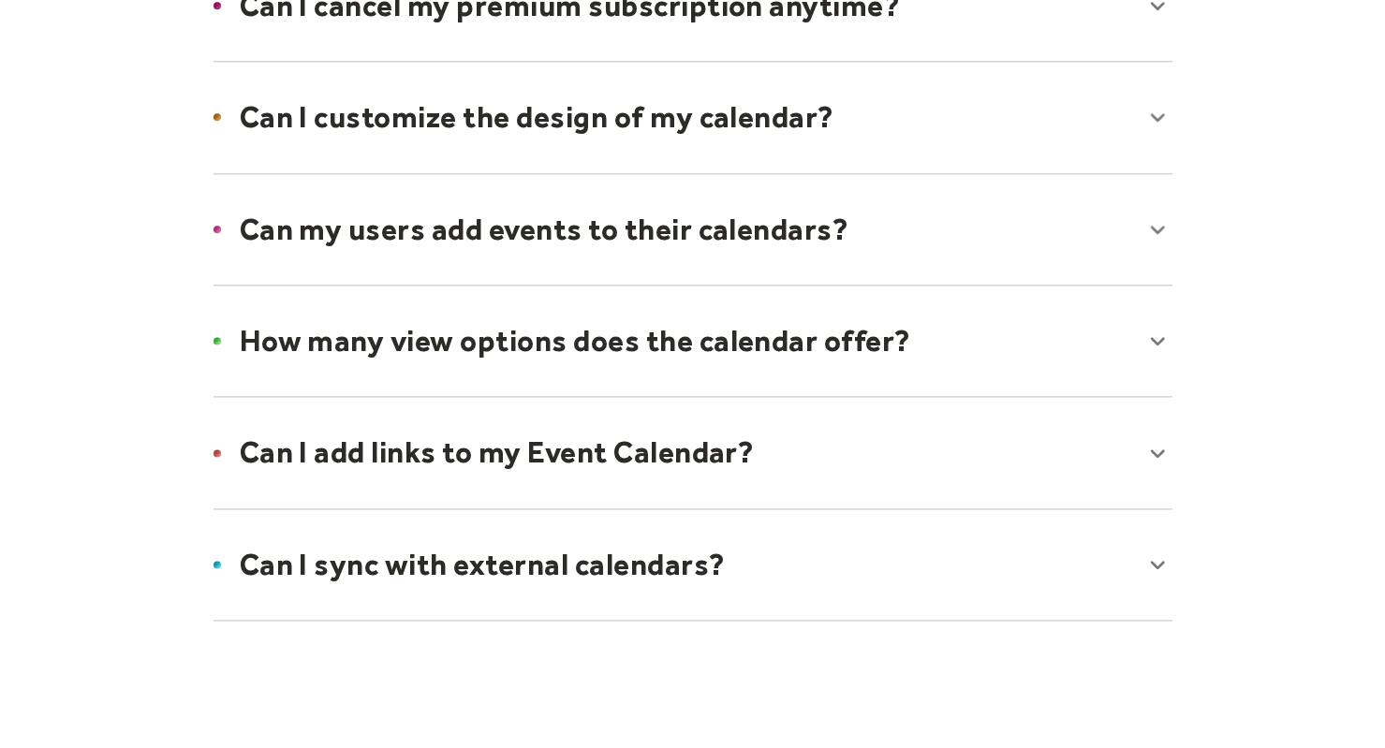
click at [931, 342] on div at bounding box center [693, 341] width 996 height 114
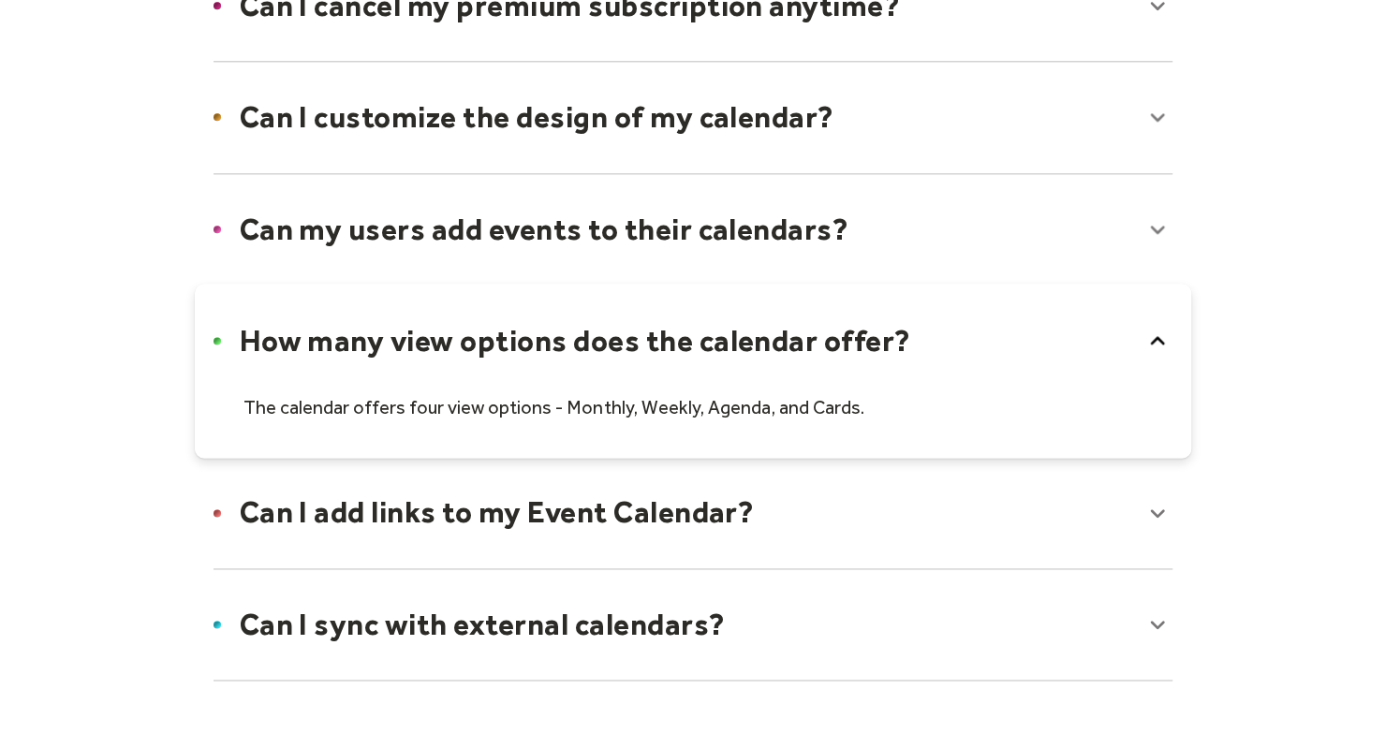
click at [929, 342] on div at bounding box center [693, 371] width 996 height 174
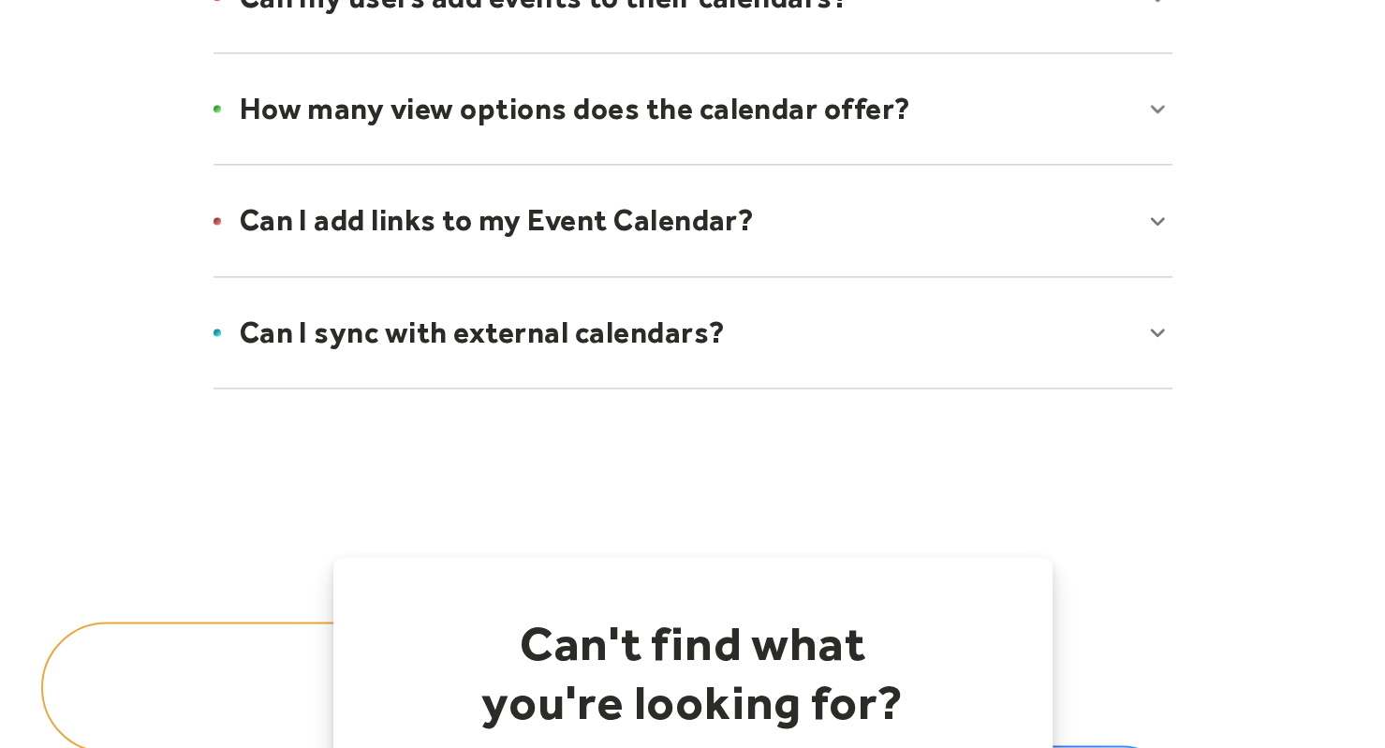
scroll to position [1504, 0]
click at [902, 293] on div at bounding box center [693, 331] width 996 height 114
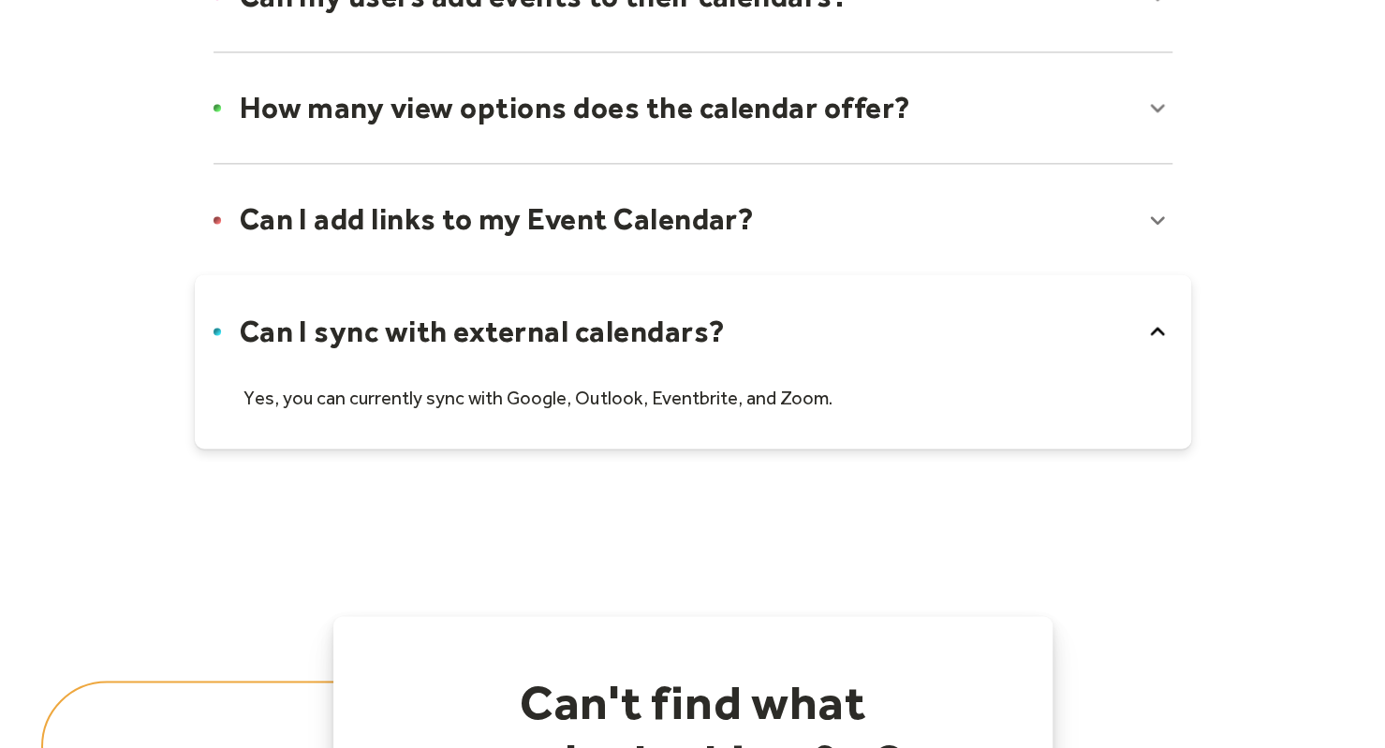
click at [893, 342] on div at bounding box center [693, 361] width 996 height 174
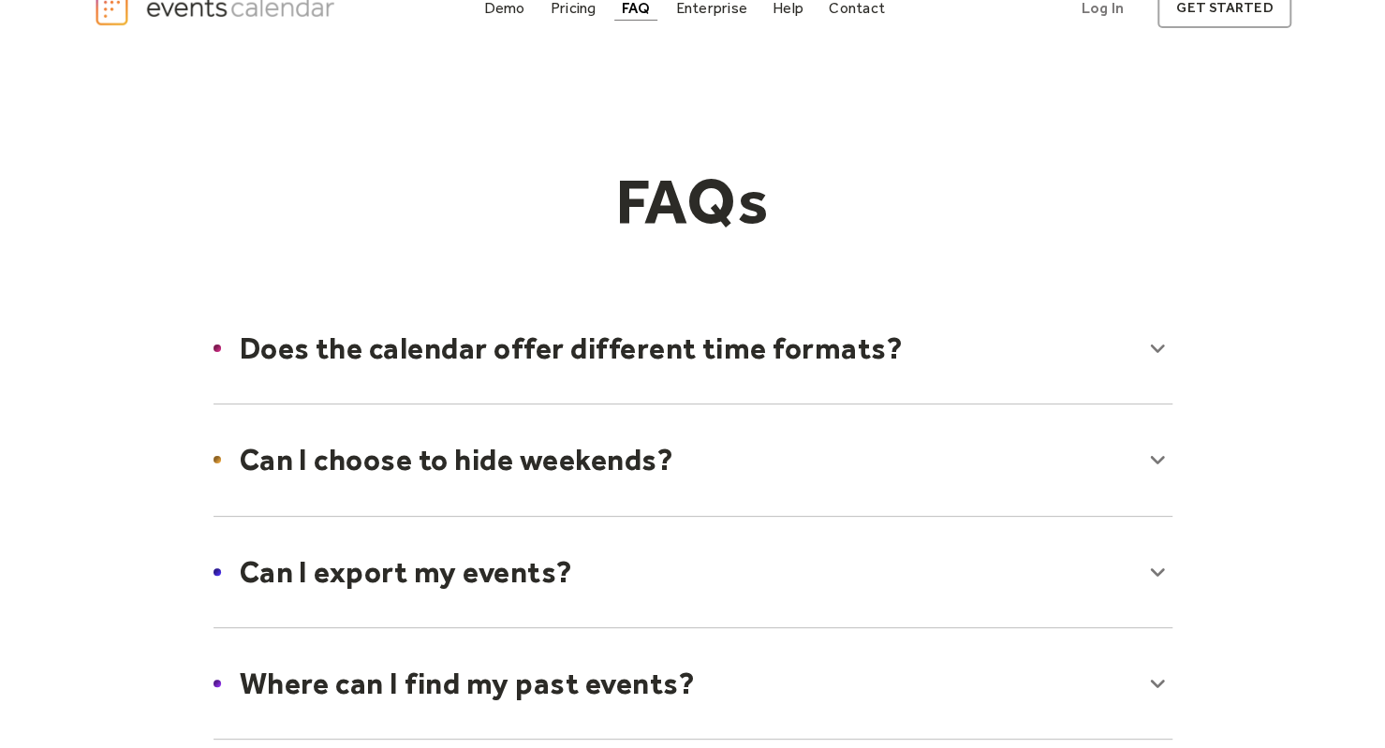
scroll to position [0, 0]
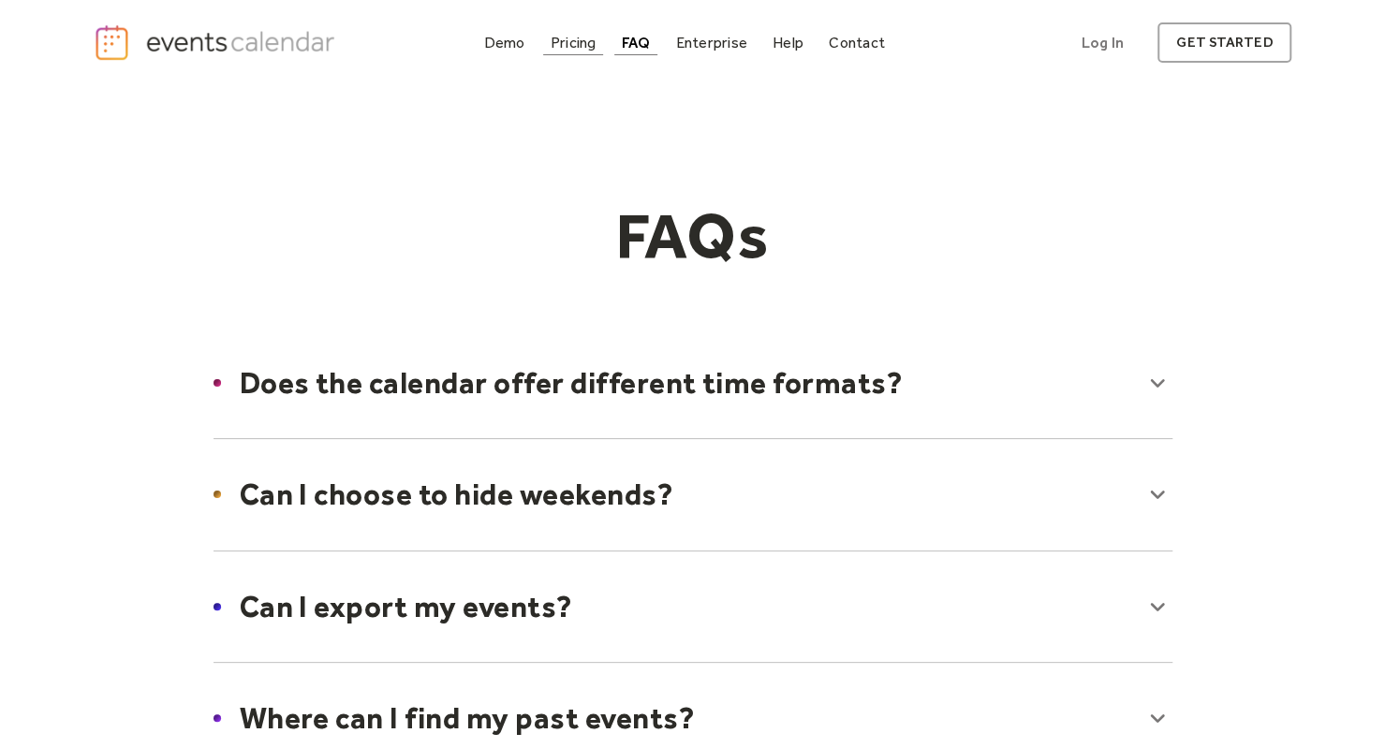
click at [594, 46] on div "Pricing" at bounding box center [573, 42] width 46 height 10
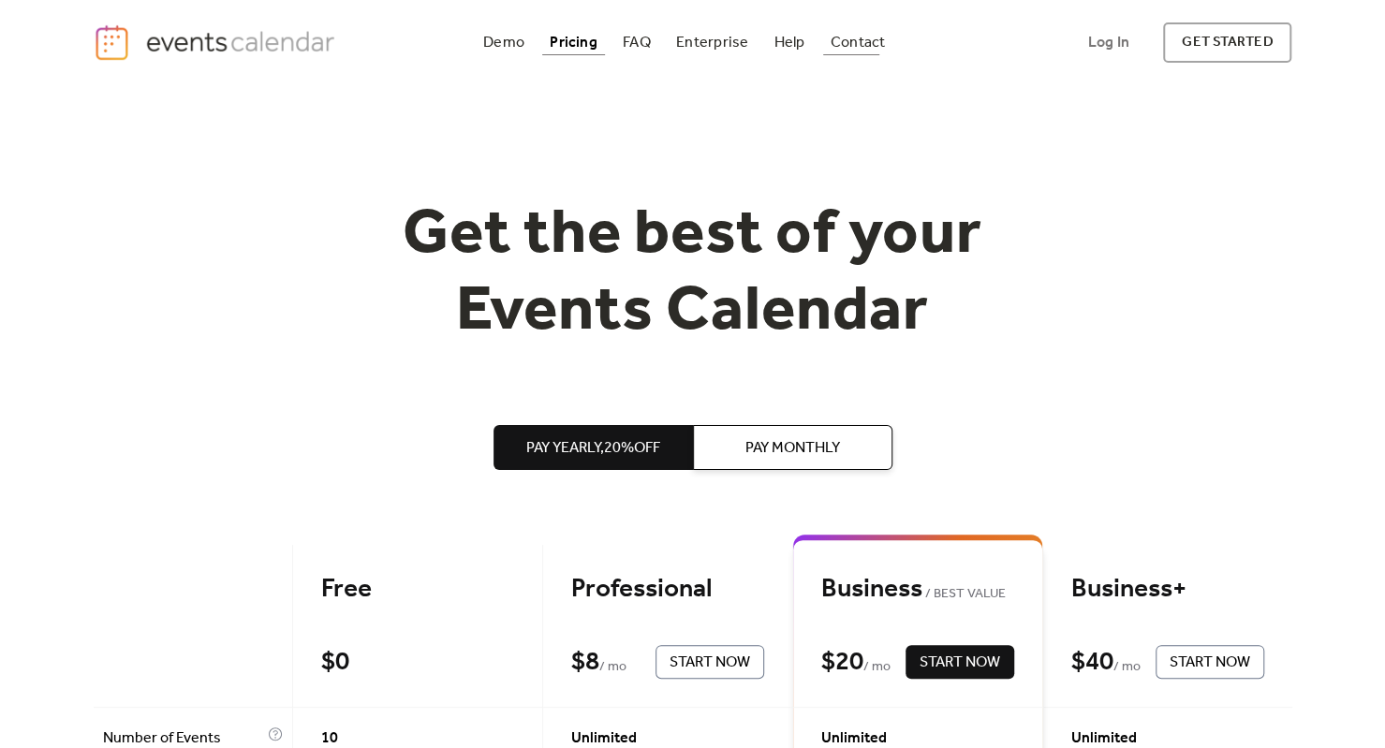
click at [857, 37] on div "Contact" at bounding box center [857, 42] width 55 height 10
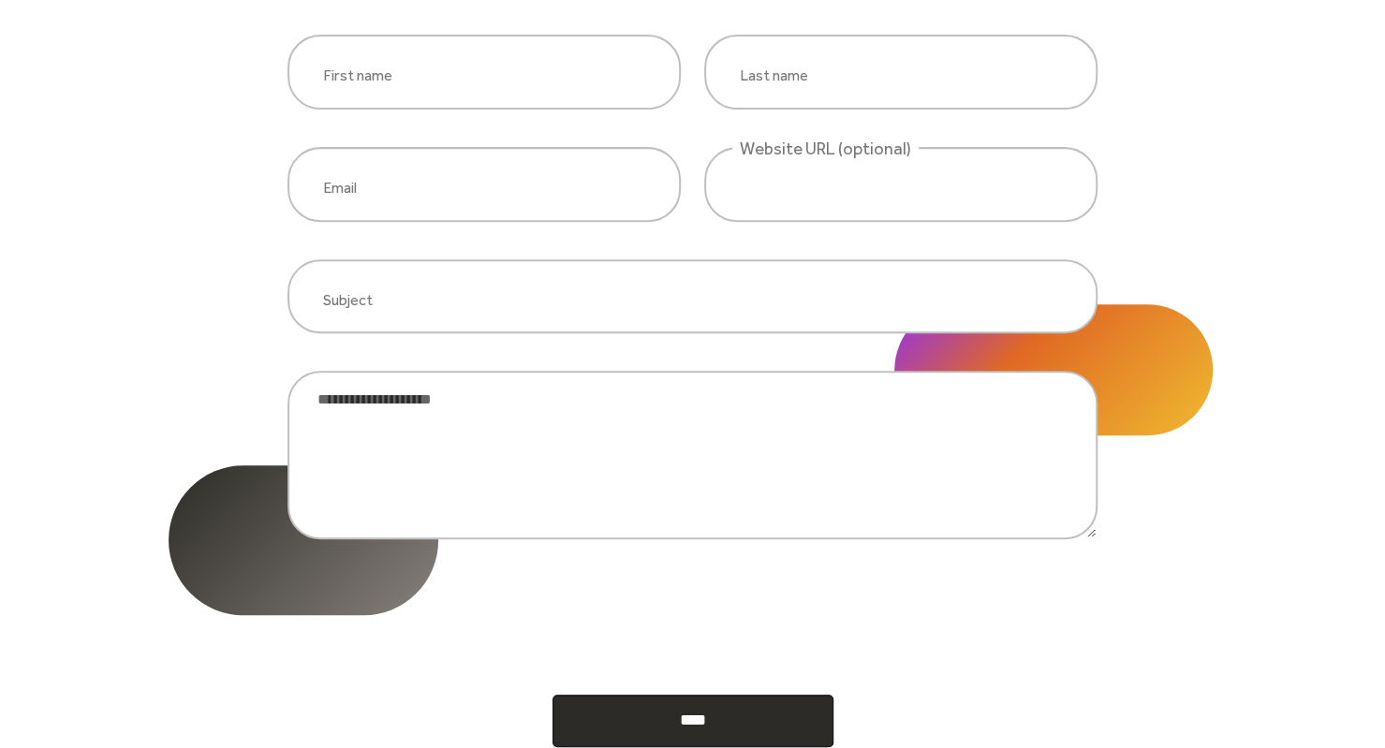
scroll to position [257, 0]
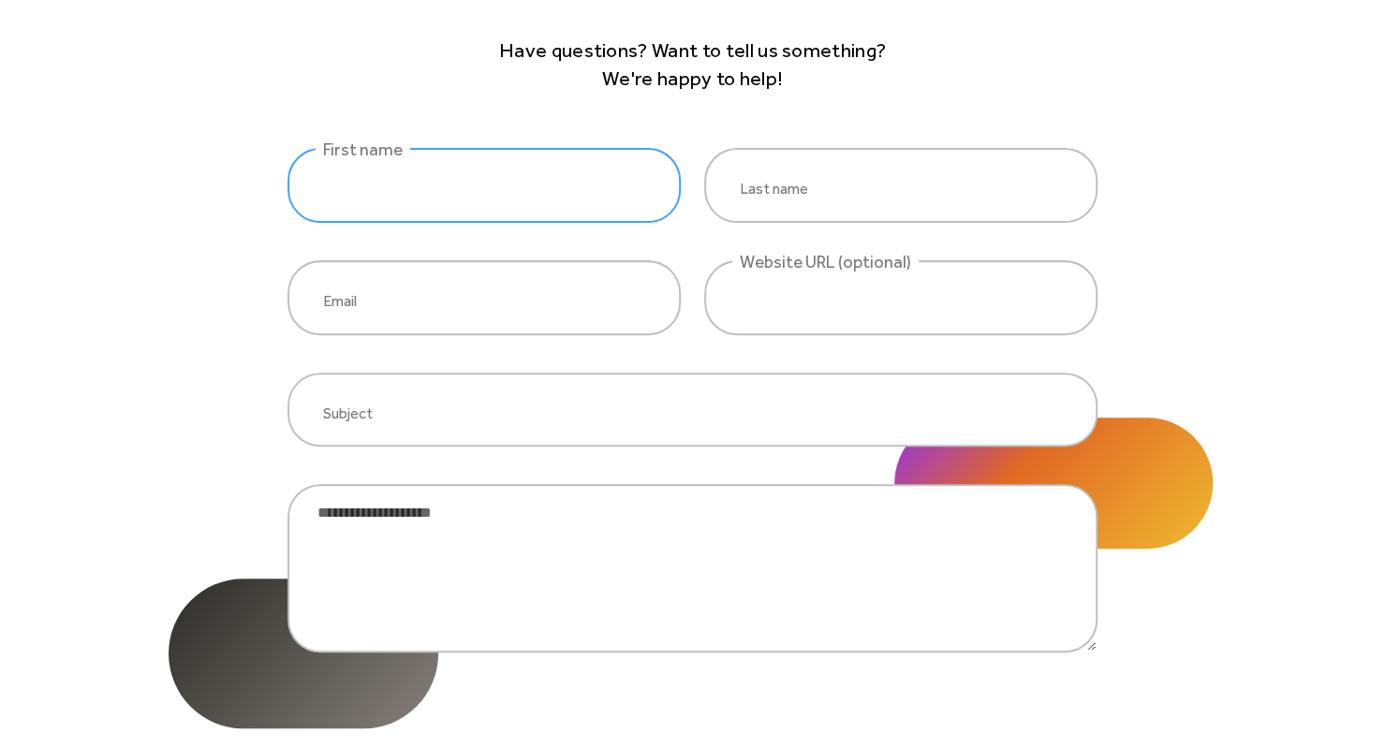
click at [547, 204] on input "website inquiry" at bounding box center [483, 185] width 393 height 75
type input "*******"
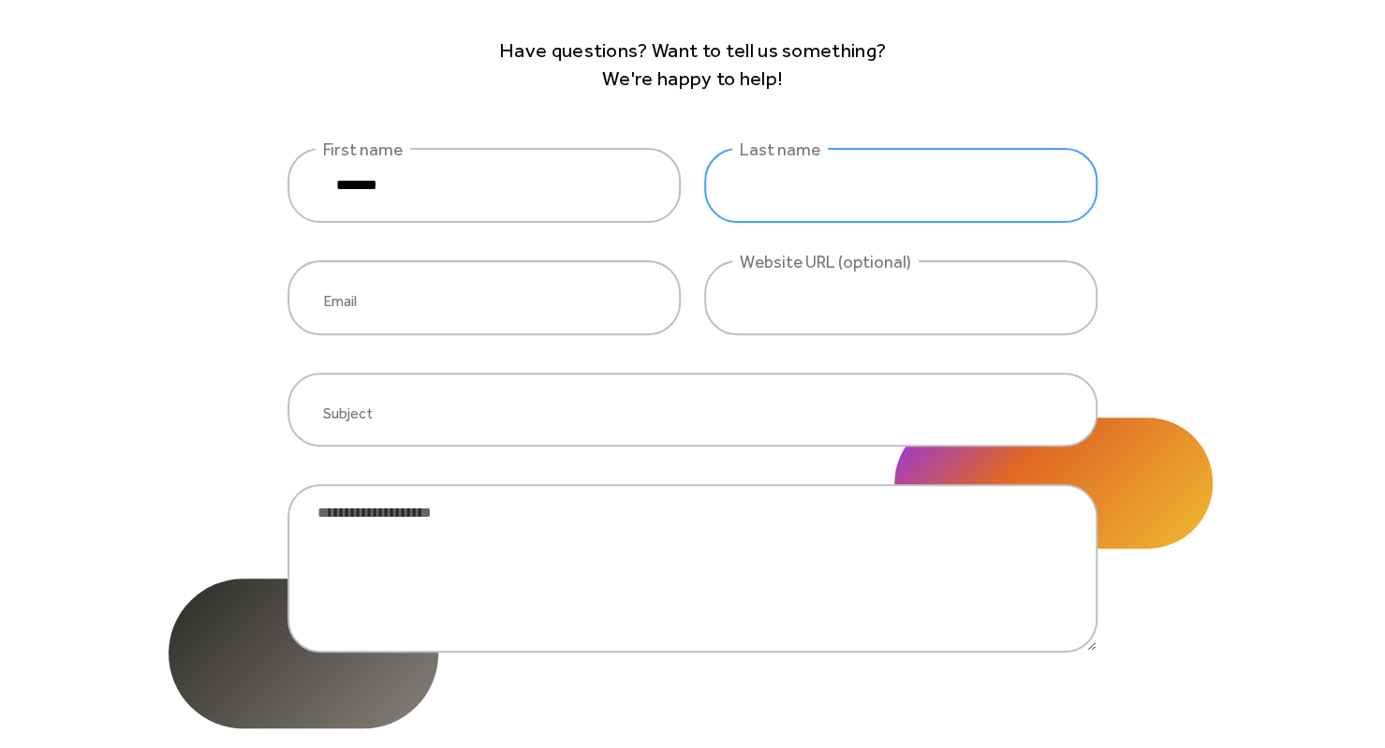
click at [717, 192] on input "website inquiry" at bounding box center [900, 185] width 393 height 75
type input "********"
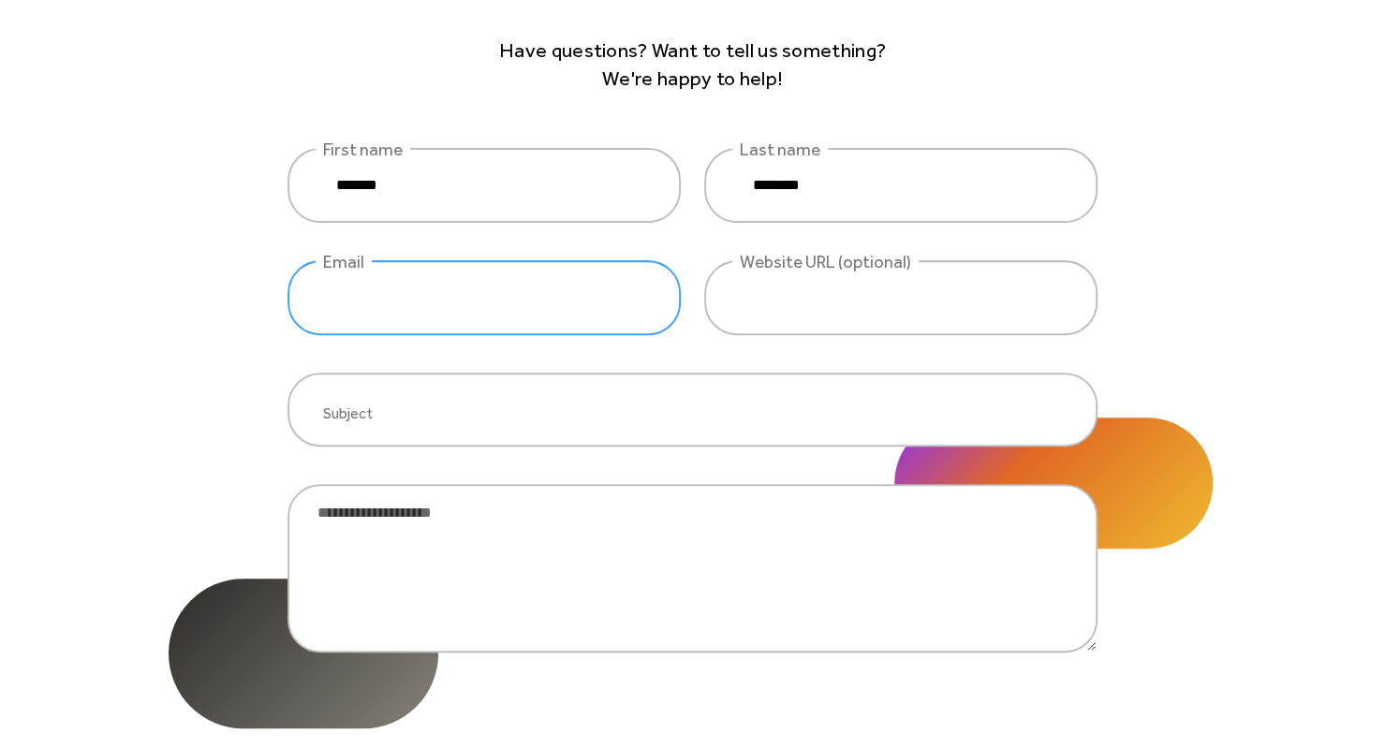
click at [455, 317] on input "website inquiry" at bounding box center [483, 297] width 393 height 75
type input "**********"
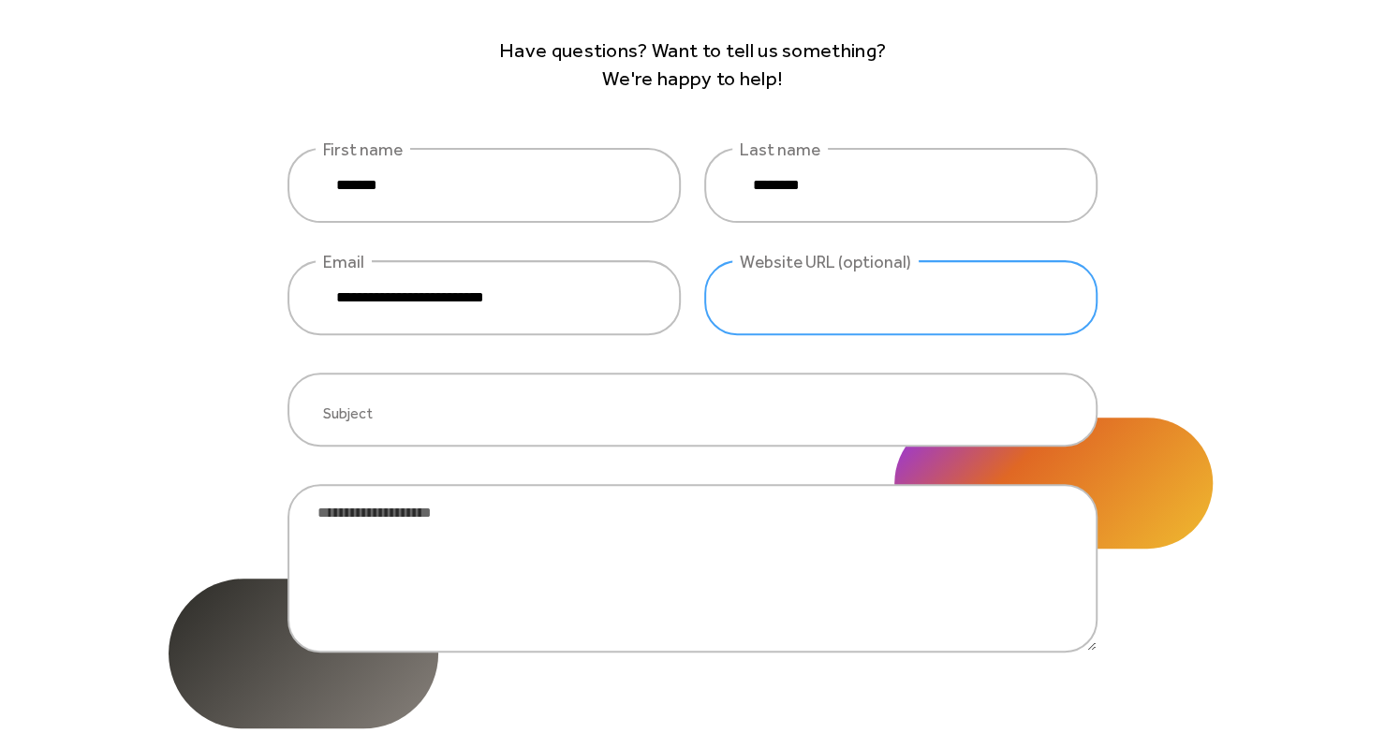
click at [947, 303] on input "website inquiry" at bounding box center [900, 297] width 393 height 75
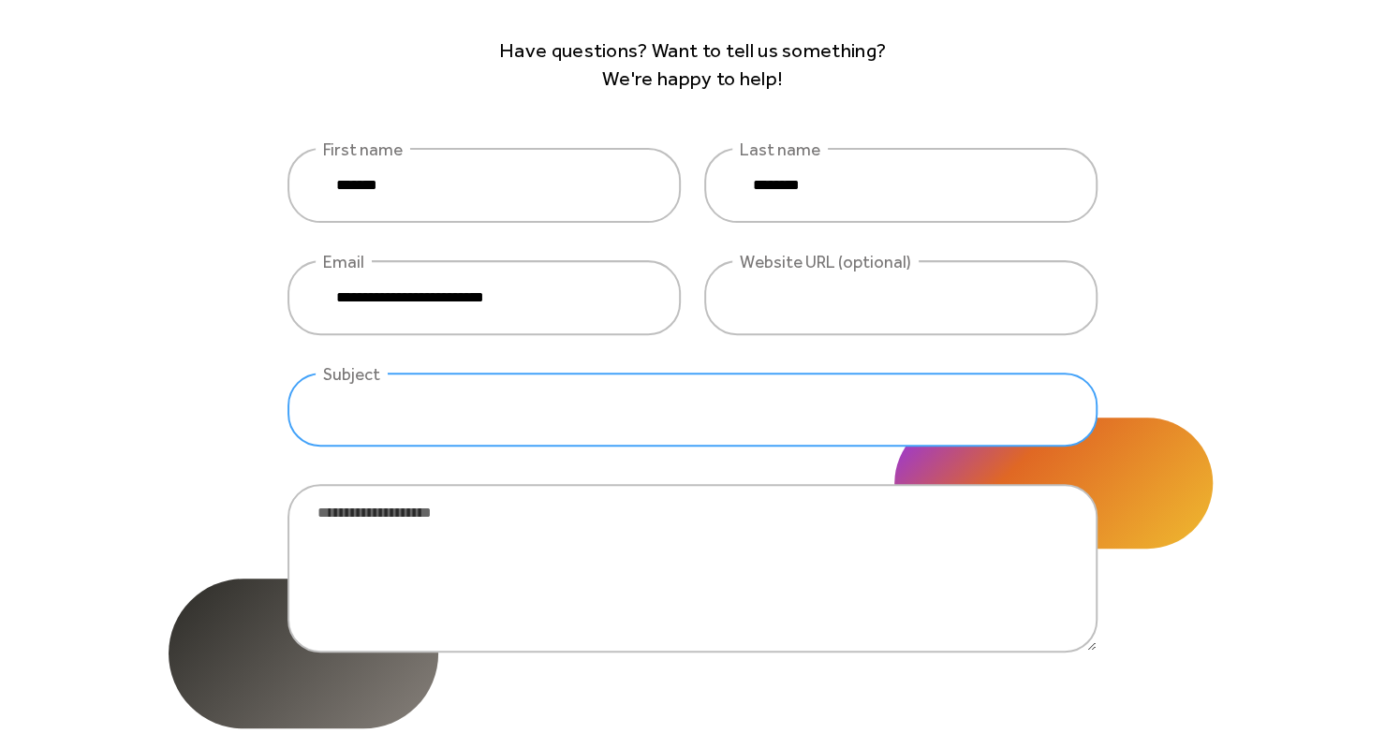
click at [653, 419] on input "website inquiry" at bounding box center [692, 410] width 810 height 75
type input "**********"
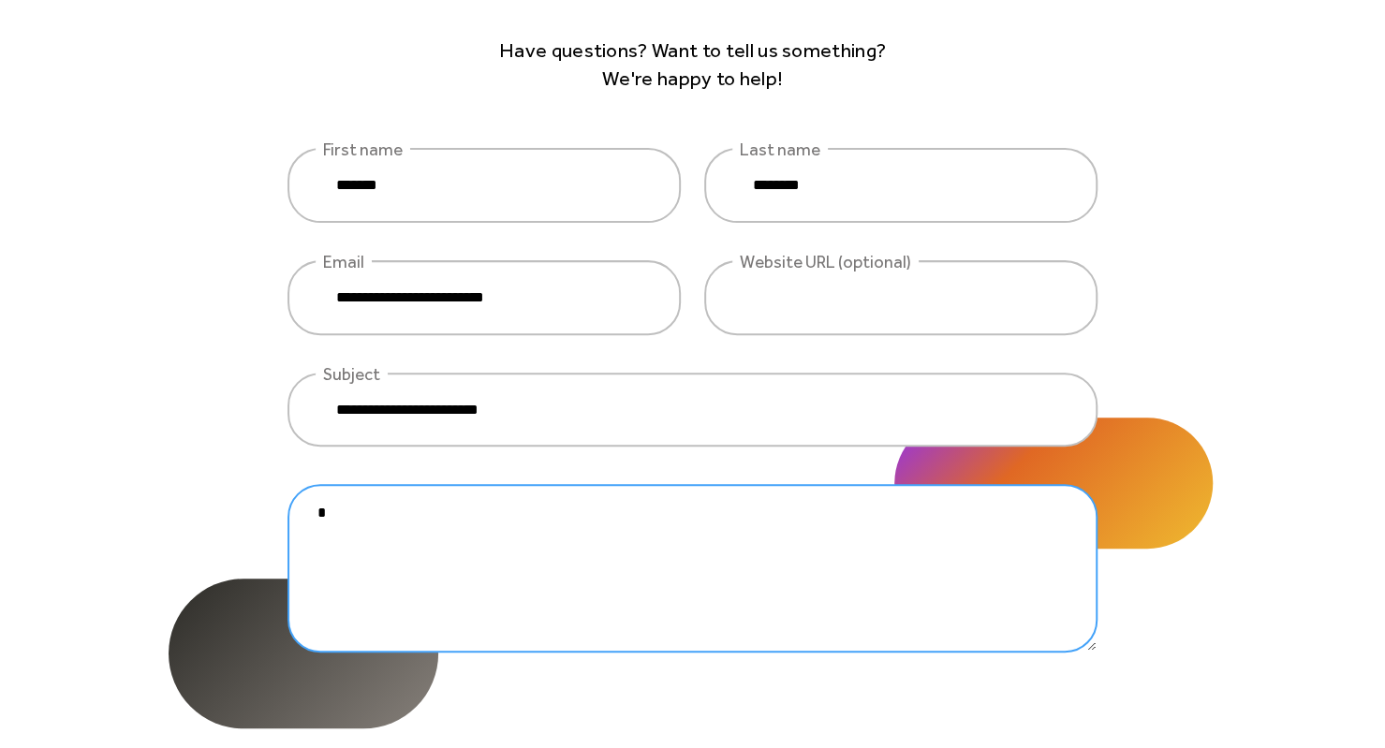
type textarea "*"
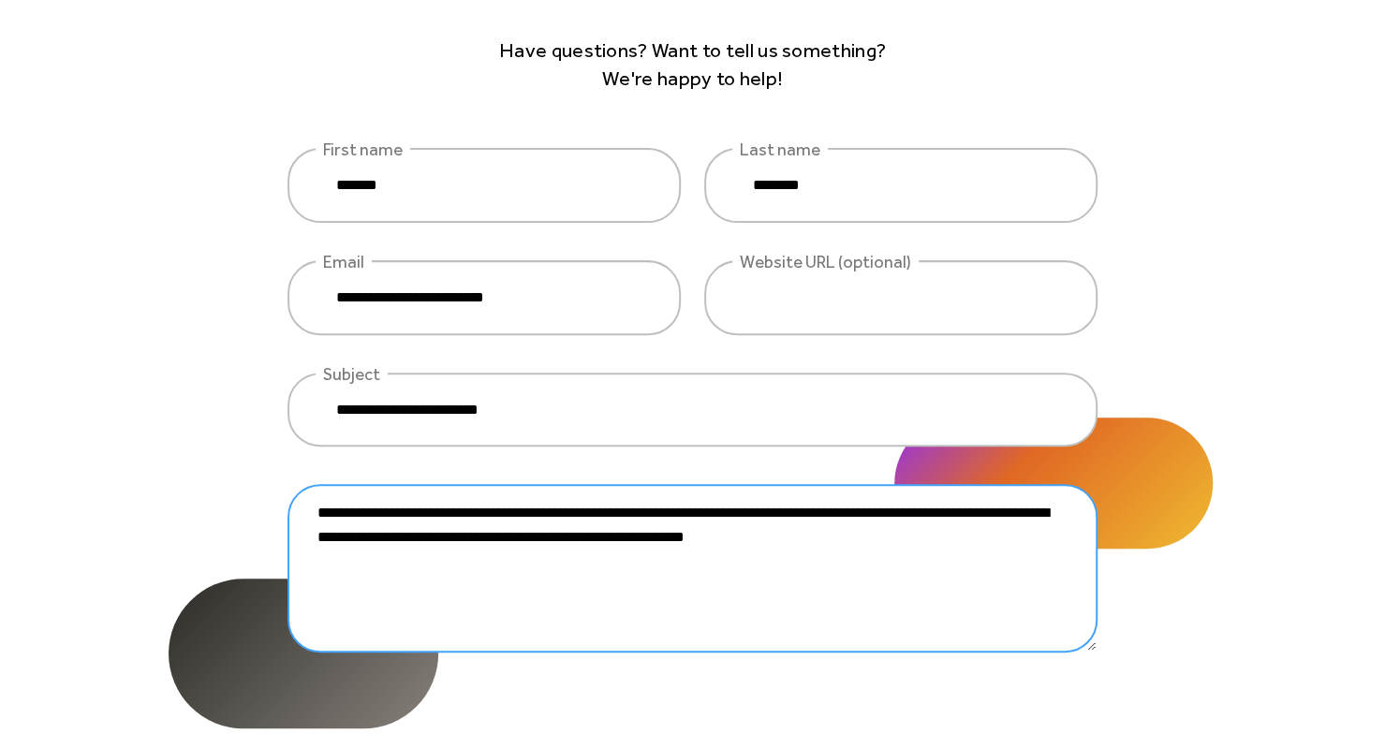
click at [839, 535] on textarea "**********" at bounding box center [692, 568] width 810 height 169
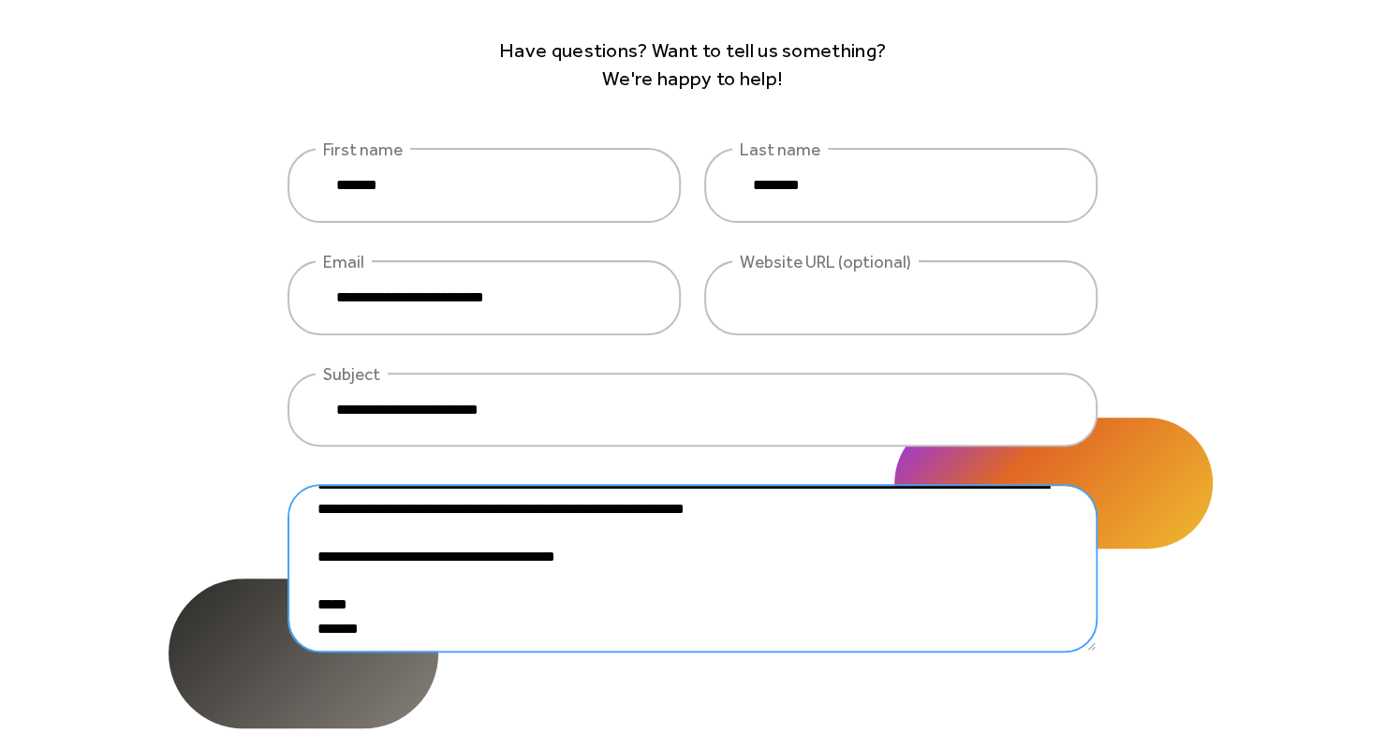
scroll to position [466, 0]
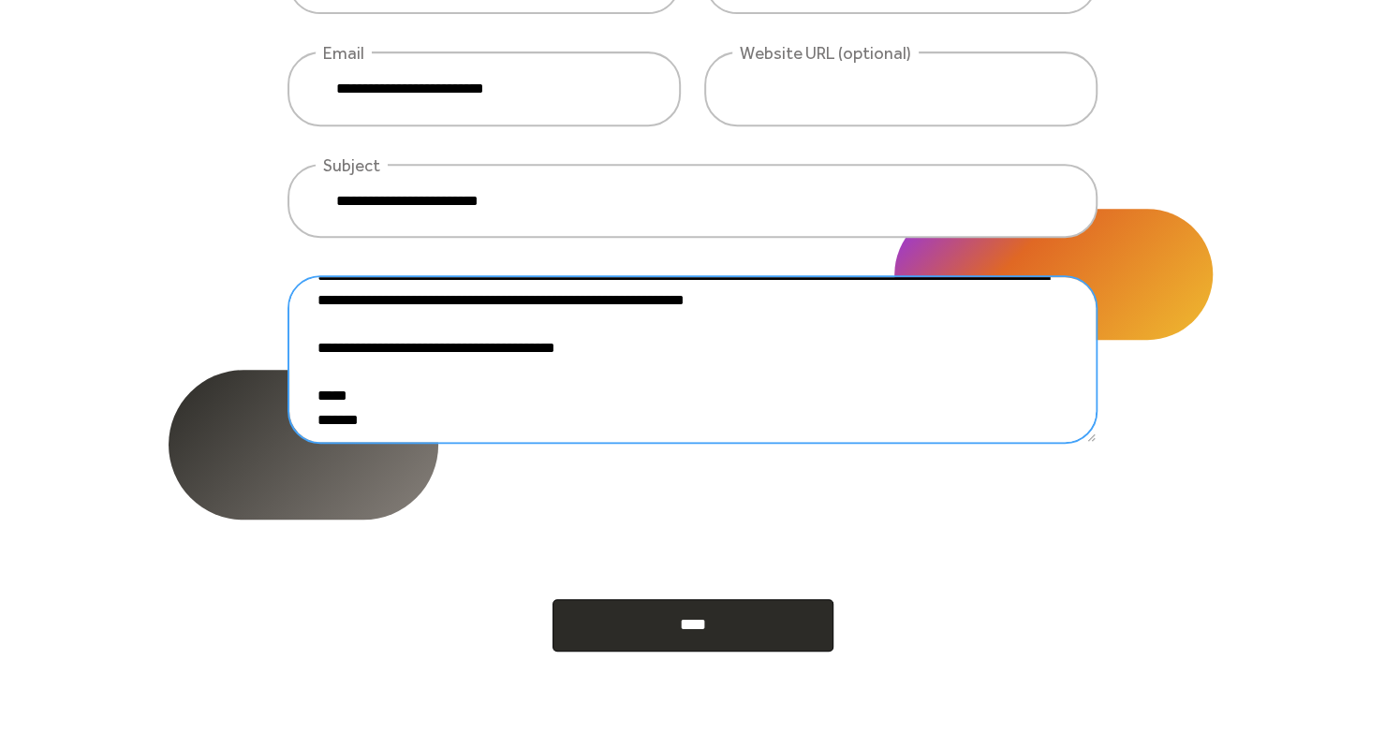
type textarea "**********"
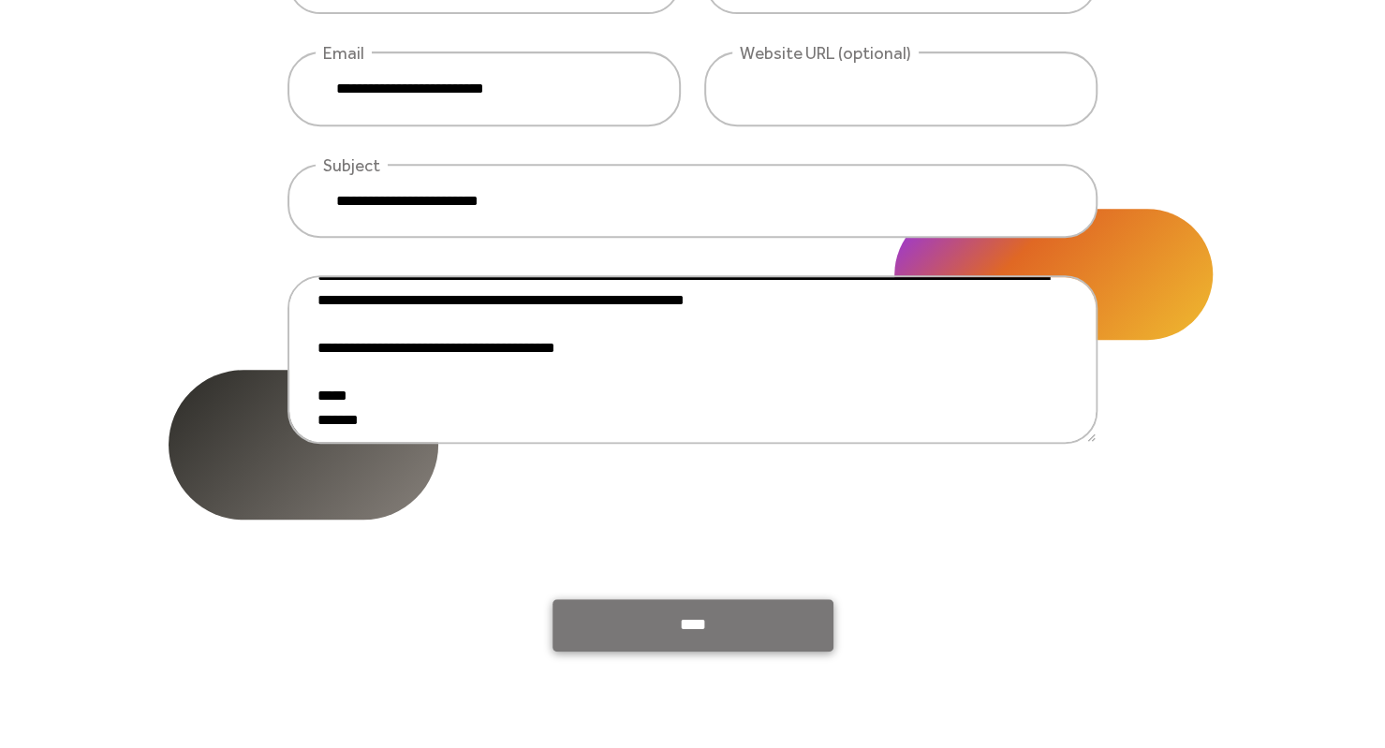
click at [635, 615] on input "****" at bounding box center [692, 625] width 281 height 52
type input "**********"
